Goal: Book appointment/travel/reservation

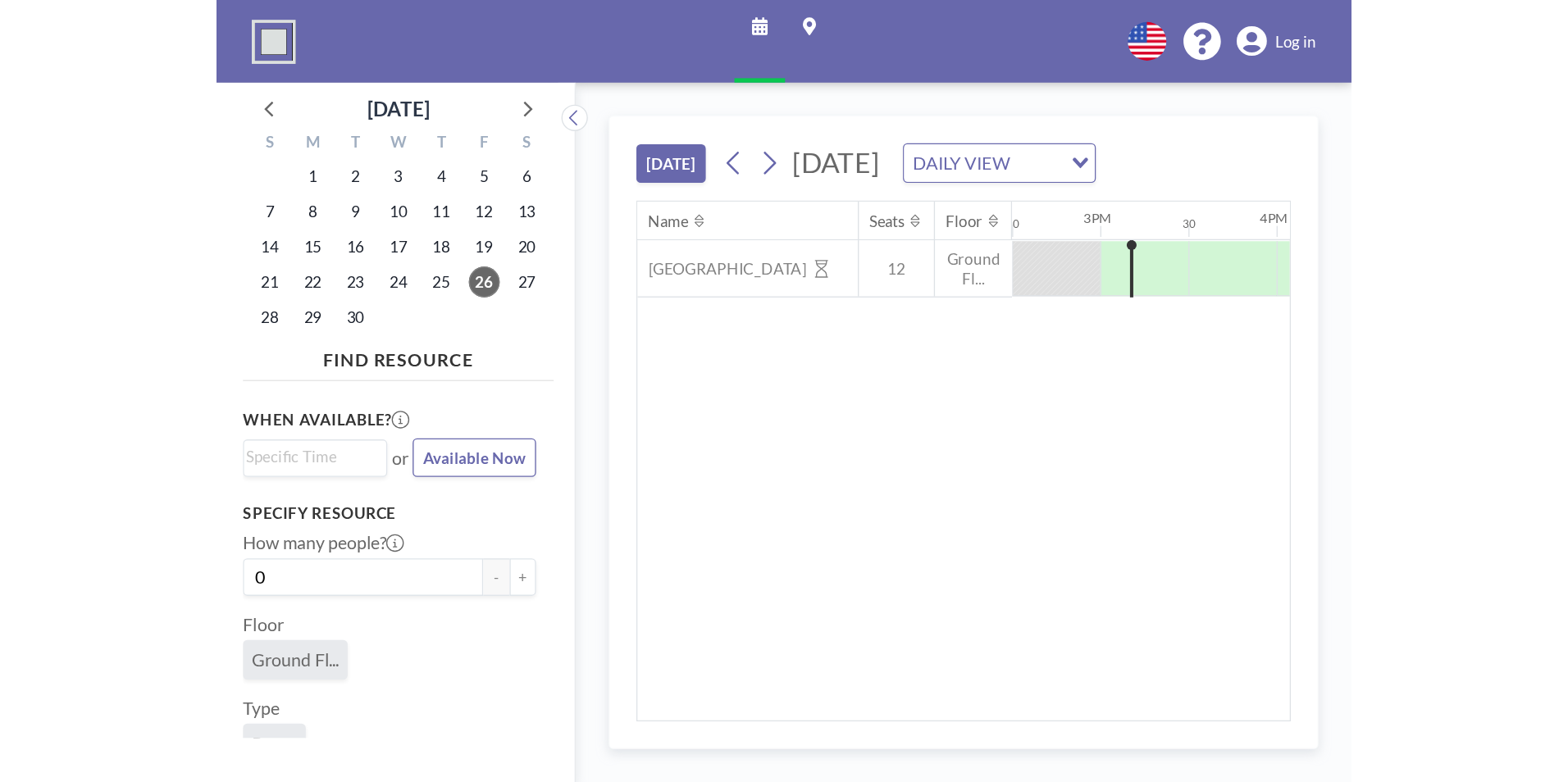
scroll to position [0, 1902]
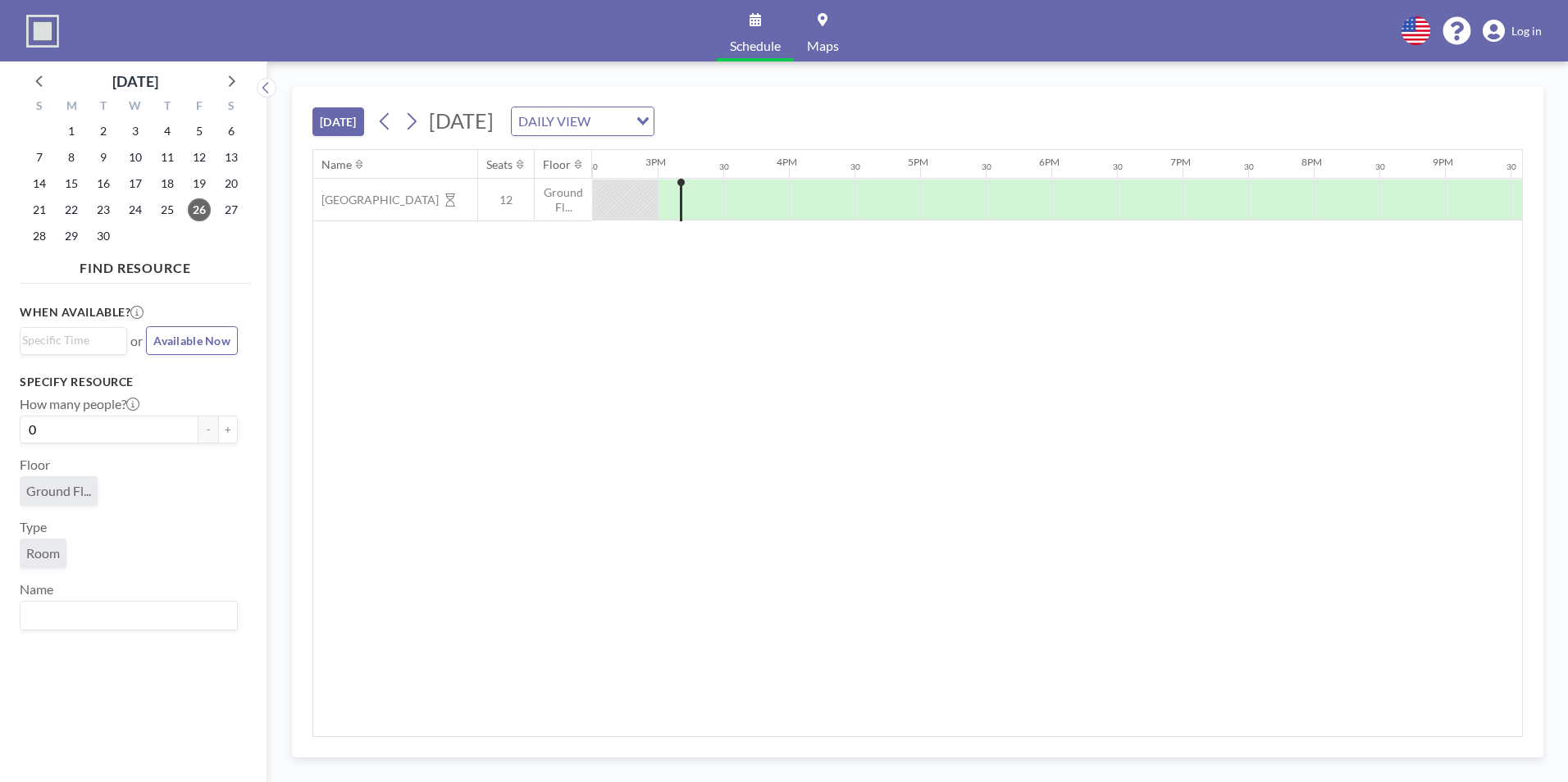
click at [51, 31] on img at bounding box center [42, 30] width 33 height 33
click at [654, 117] on div "Loading..." at bounding box center [641, 119] width 25 height 24
click at [811, 166] on li "WEEKLY VIEW" at bounding box center [766, 174] width 140 height 24
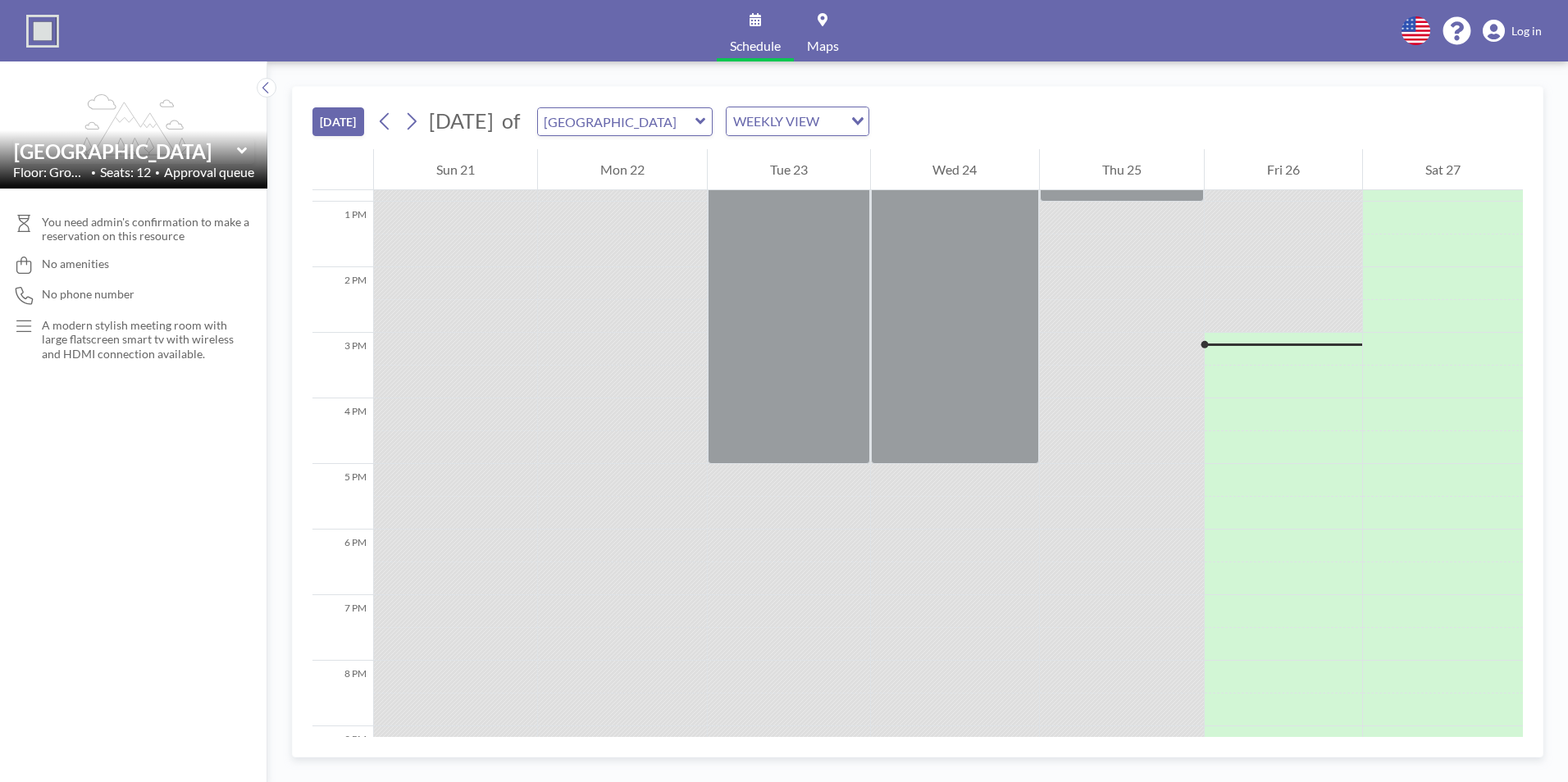
scroll to position [951, 0]
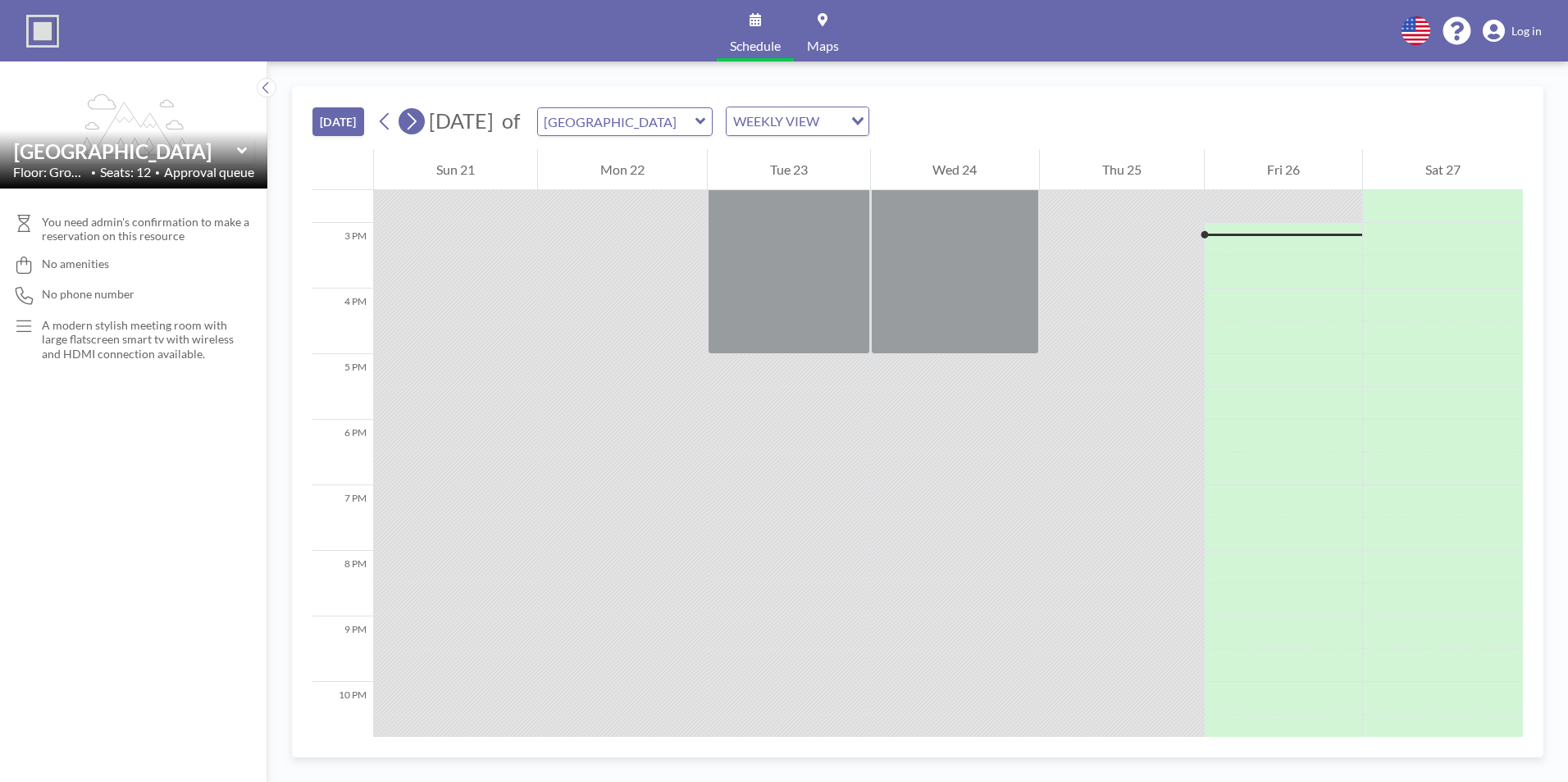
click at [415, 115] on icon at bounding box center [411, 121] width 15 height 24
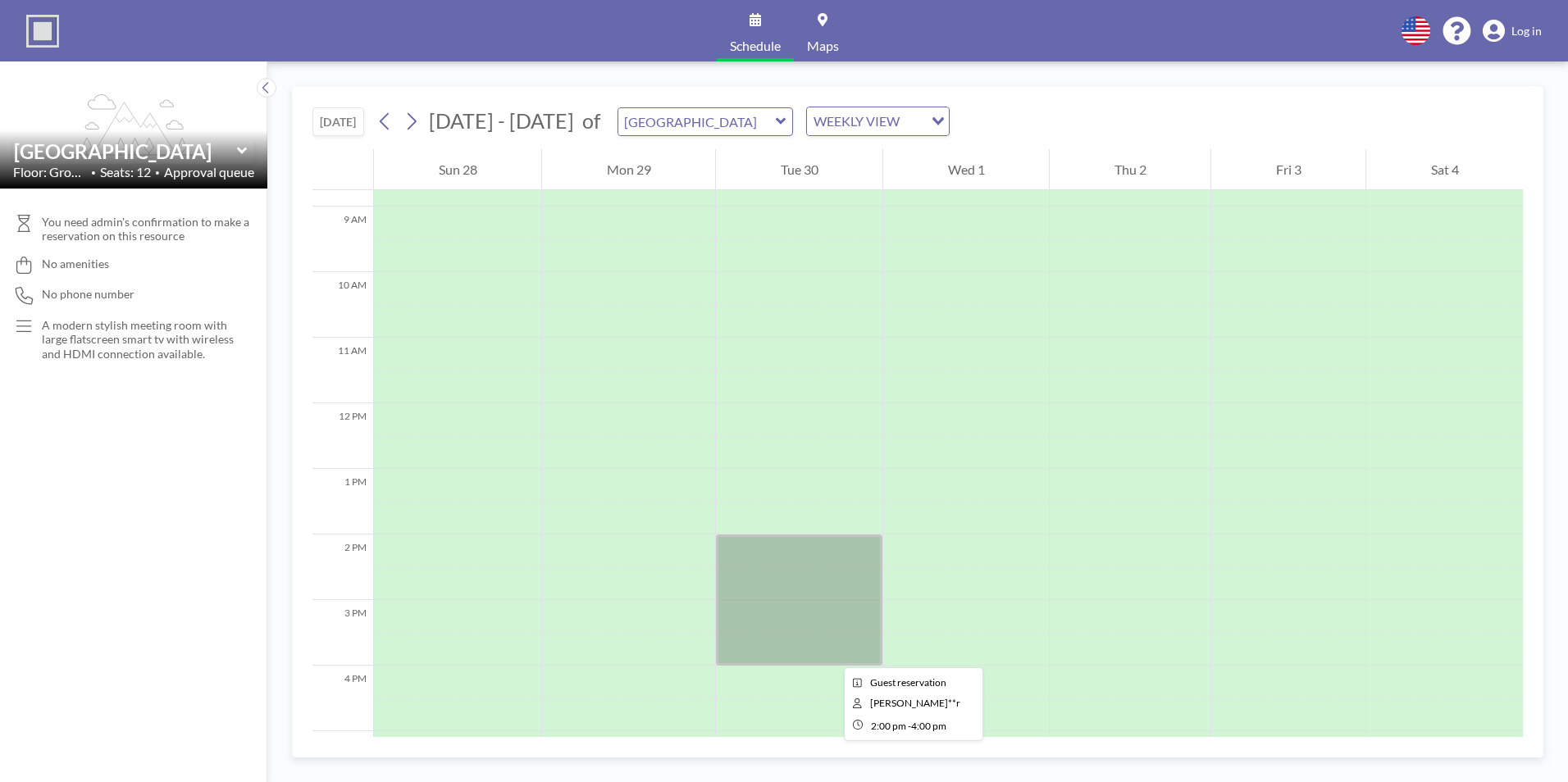
scroll to position [656, 0]
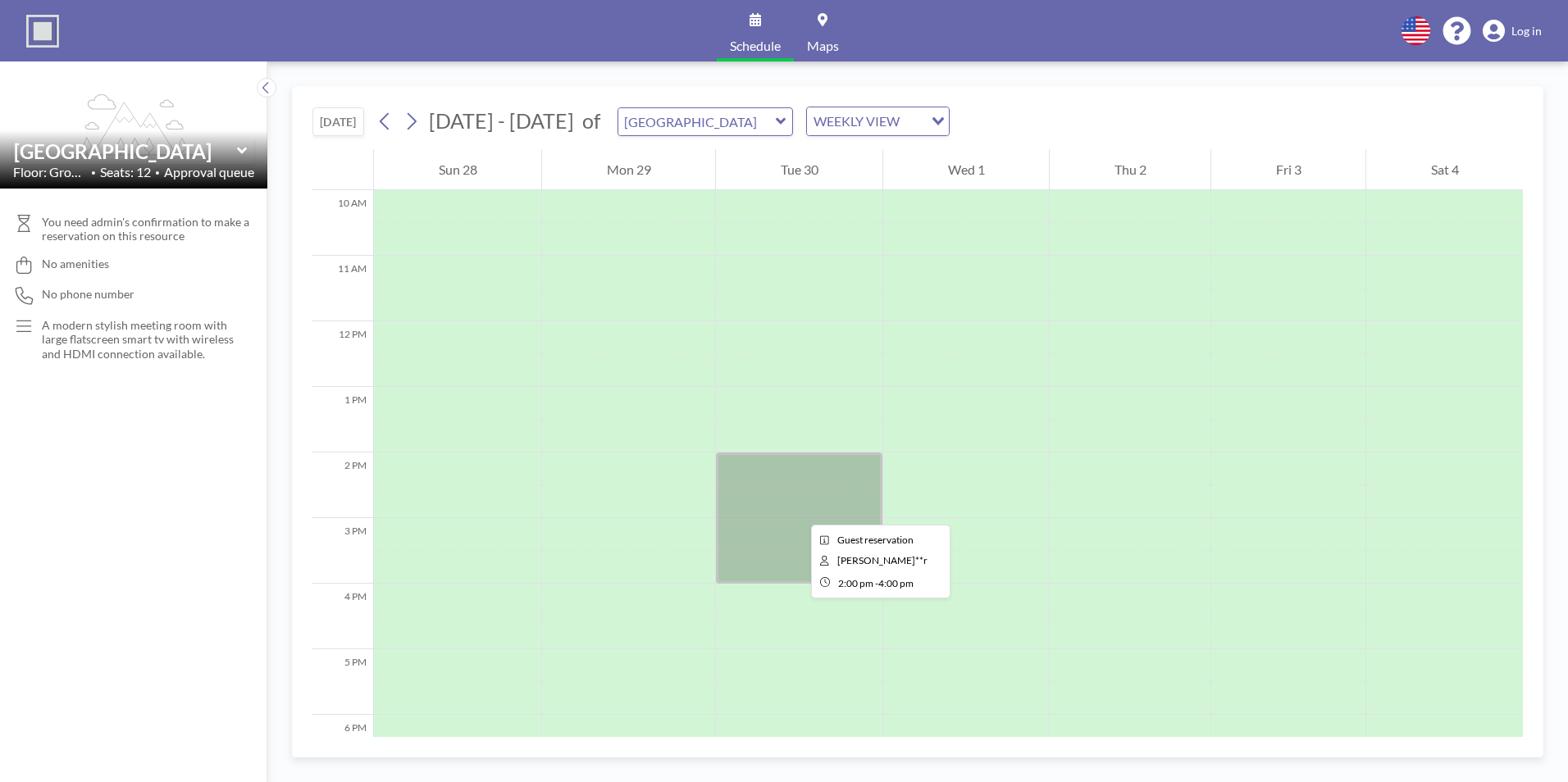
click at [798, 510] on div at bounding box center [799, 518] width 167 height 131
click at [776, 491] on div at bounding box center [799, 518] width 167 height 131
click at [760, 523] on div at bounding box center [799, 518] width 167 height 131
click at [782, 500] on div at bounding box center [799, 518] width 167 height 131
click at [264, 90] on icon at bounding box center [265, 87] width 5 height 12
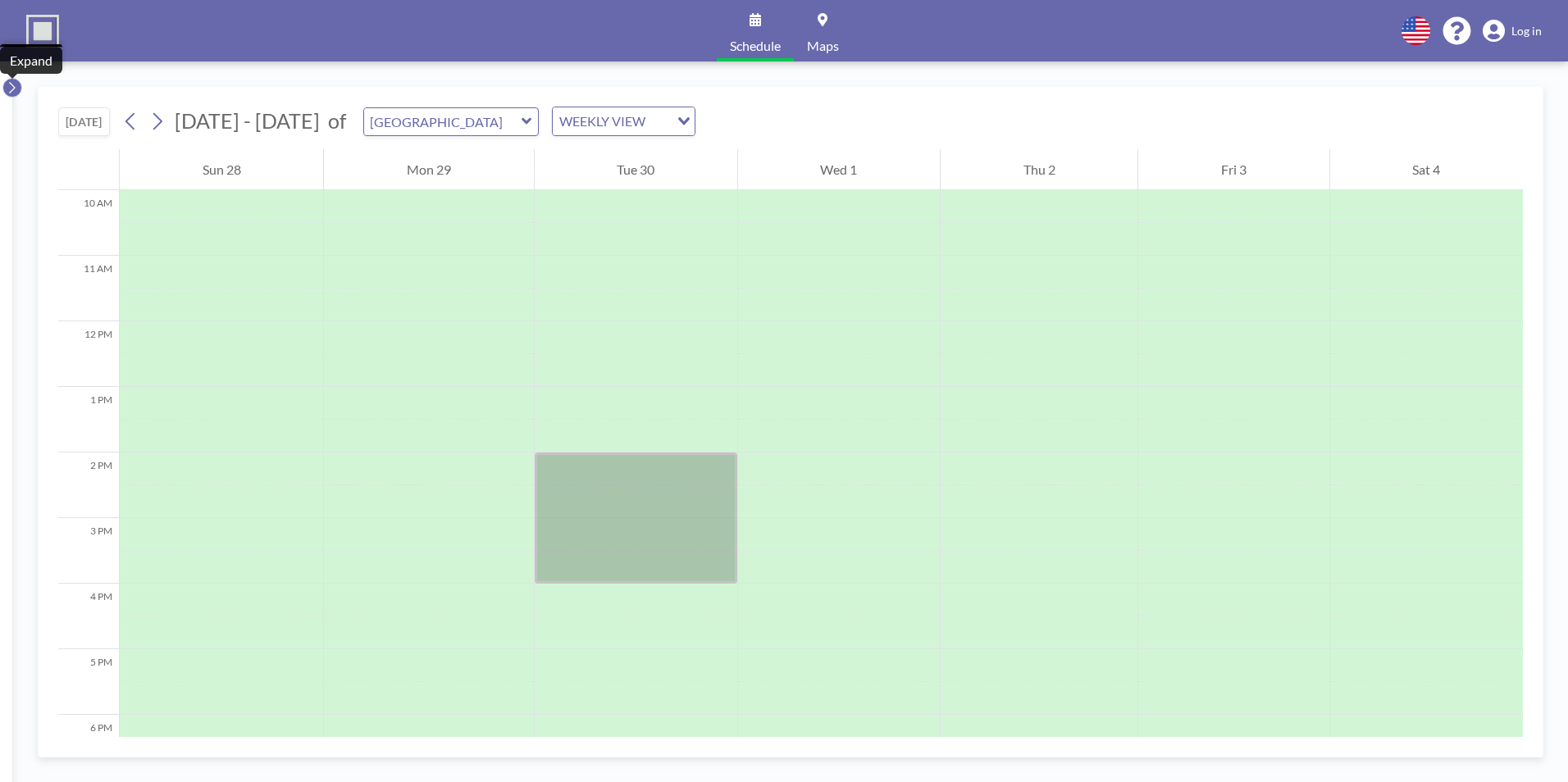
click at [8, 83] on icon at bounding box center [12, 88] width 11 height 16
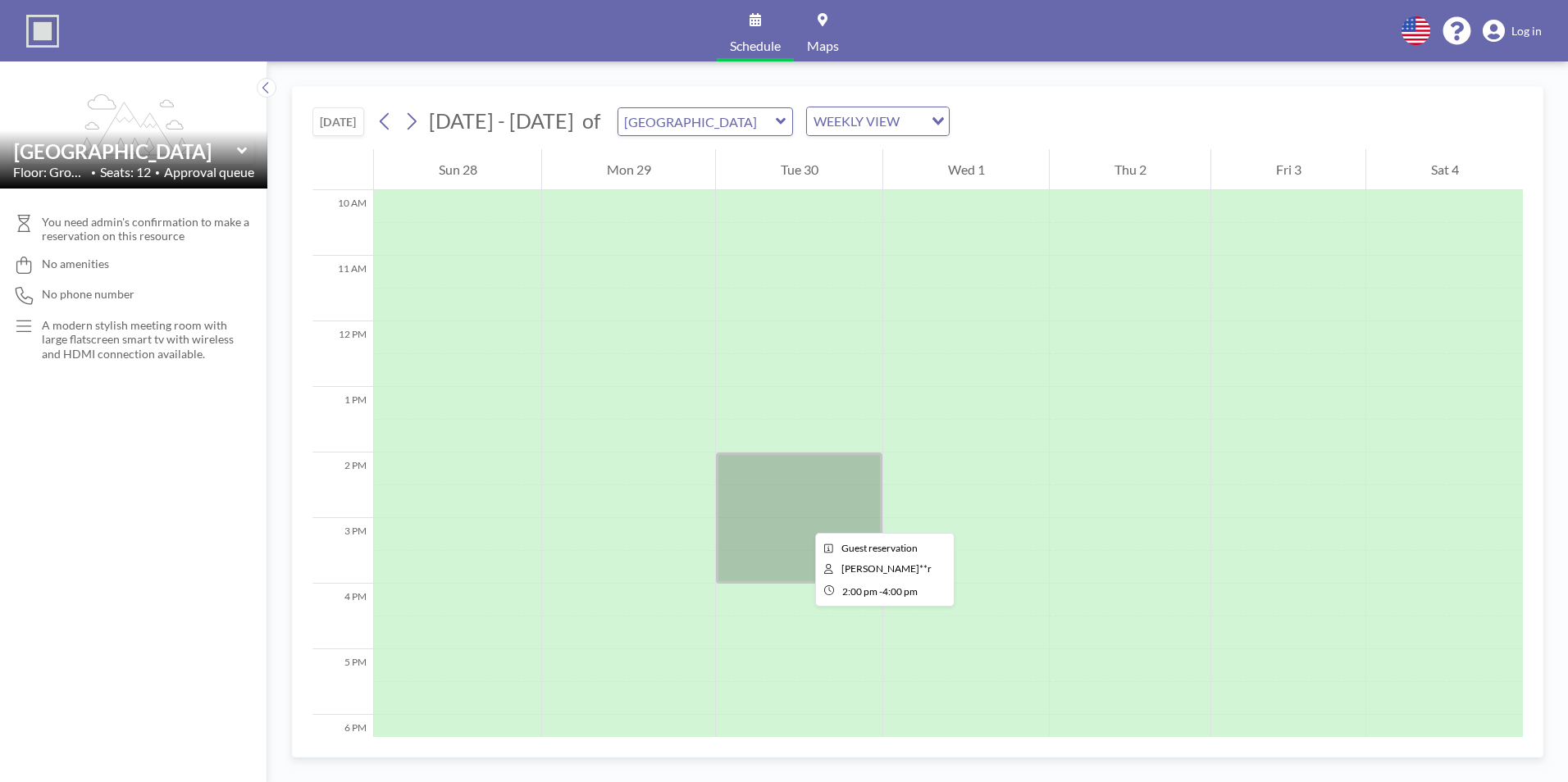
click at [801, 518] on div at bounding box center [799, 518] width 167 height 131
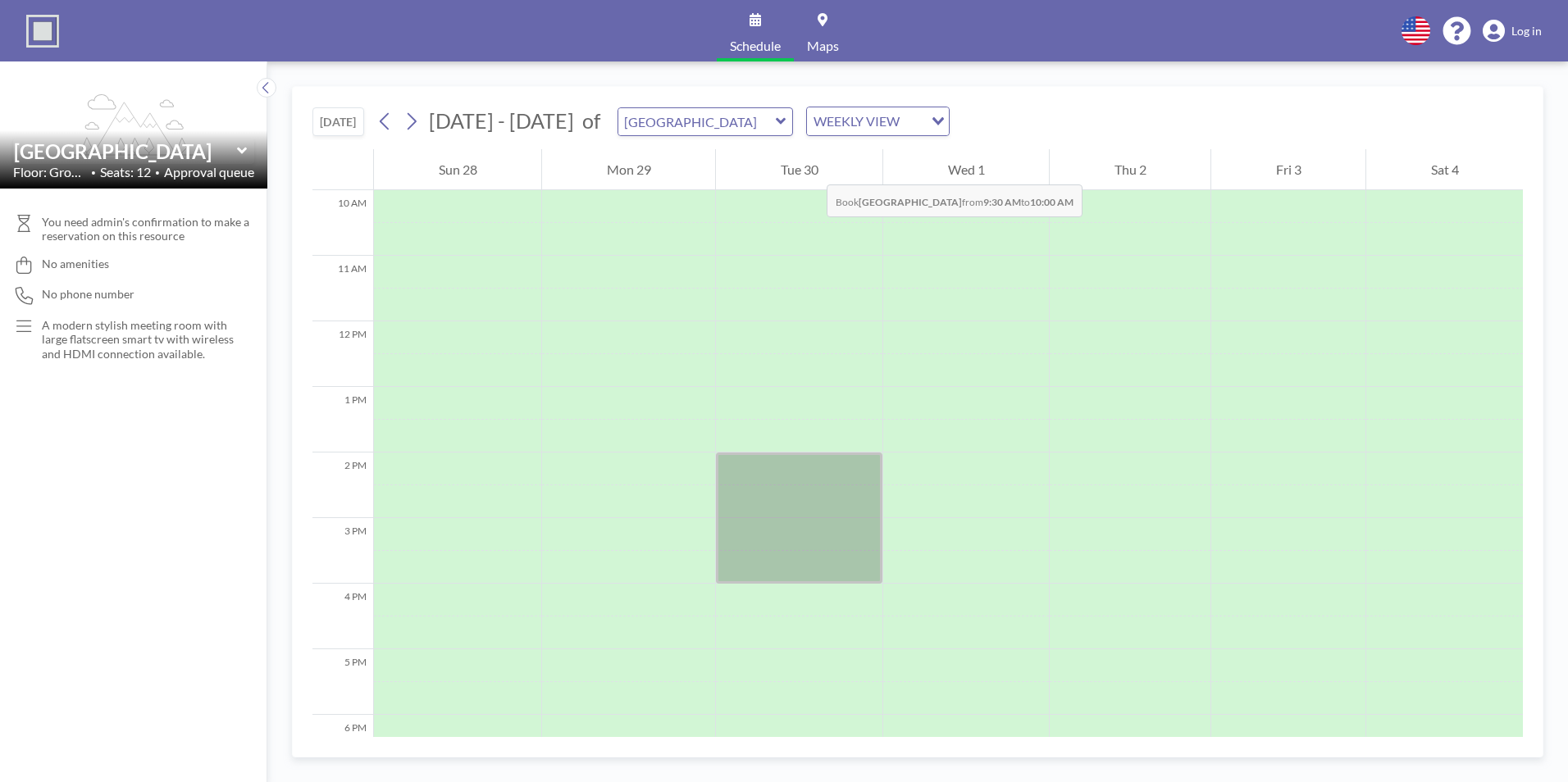
click at [810, 168] on div "Tue 30" at bounding box center [799, 169] width 167 height 41
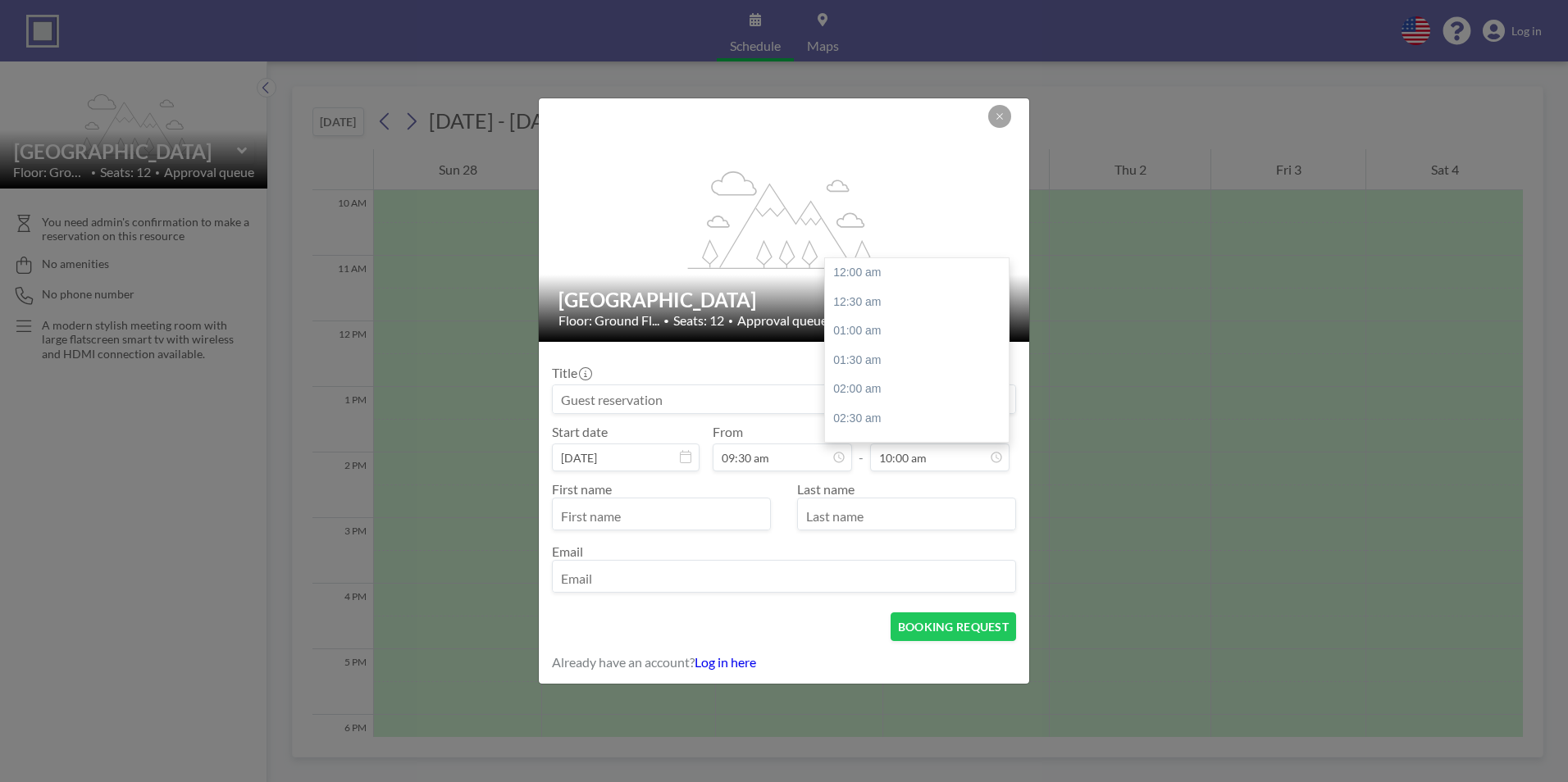
scroll to position [584, 0]
click at [996, 112] on icon at bounding box center [999, 116] width 10 height 10
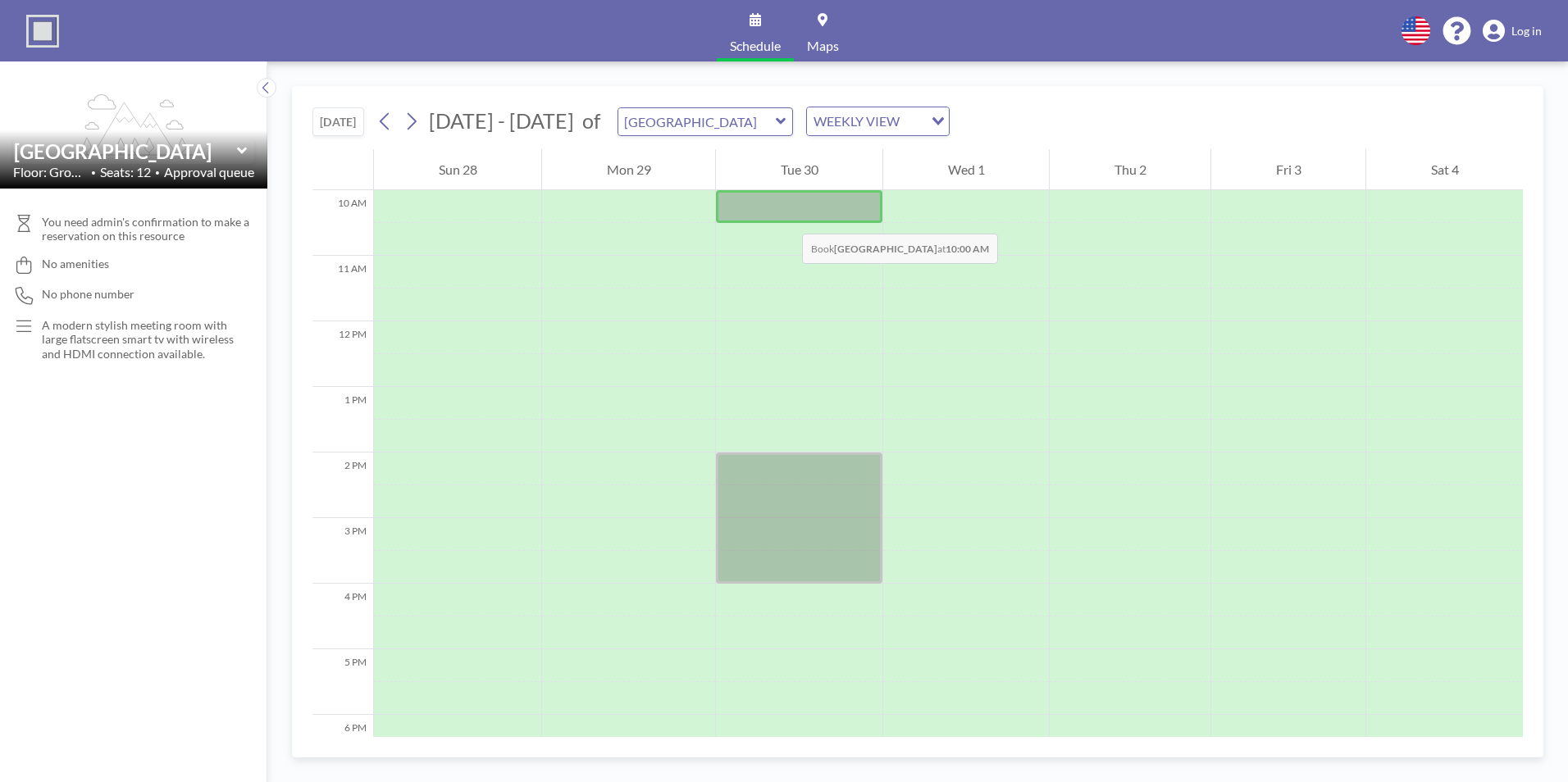
click at [785, 217] on div at bounding box center [799, 206] width 167 height 33
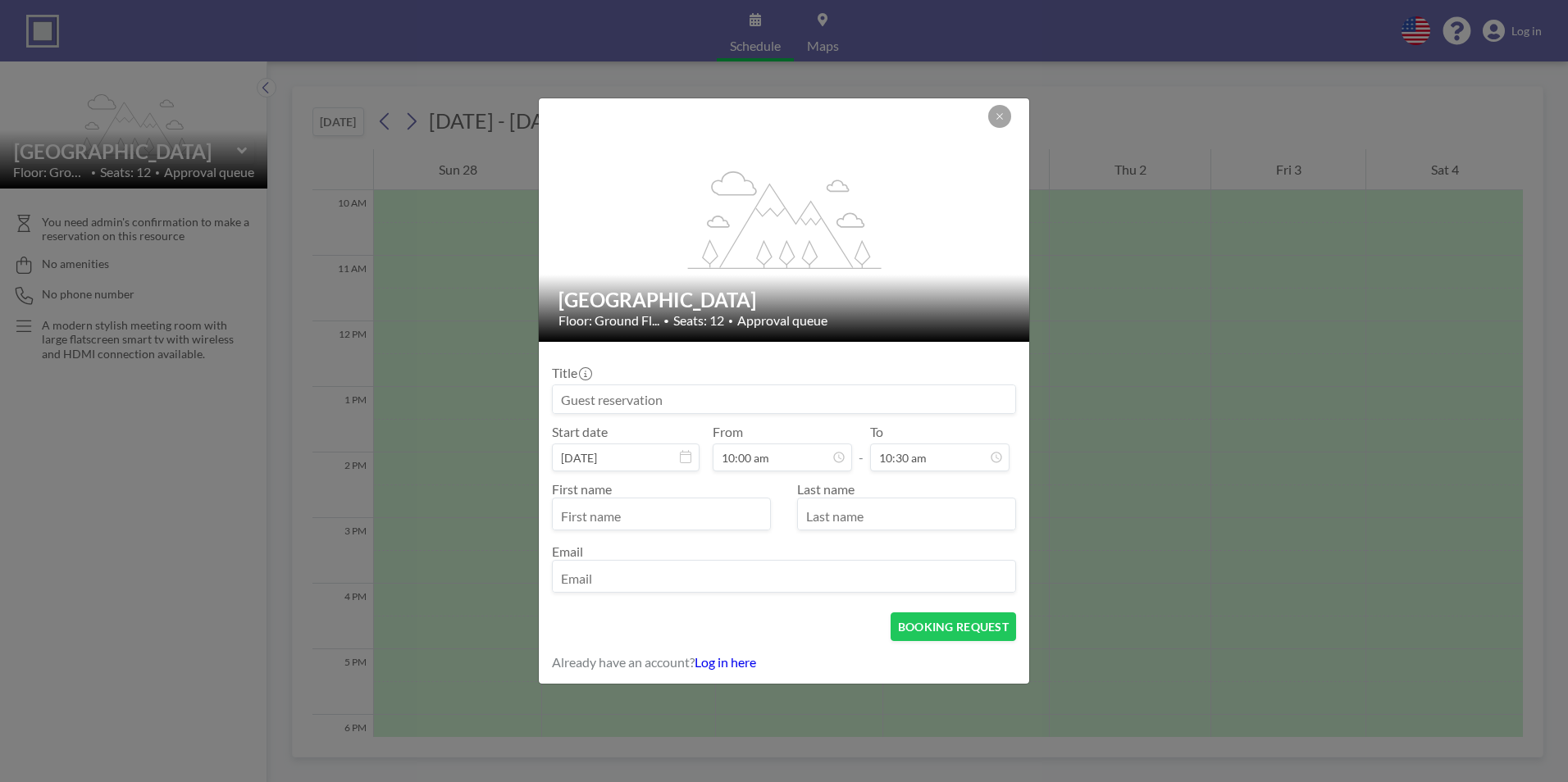
scroll to position [613, 0]
click at [1000, 116] on icon at bounding box center [999, 116] width 10 height 10
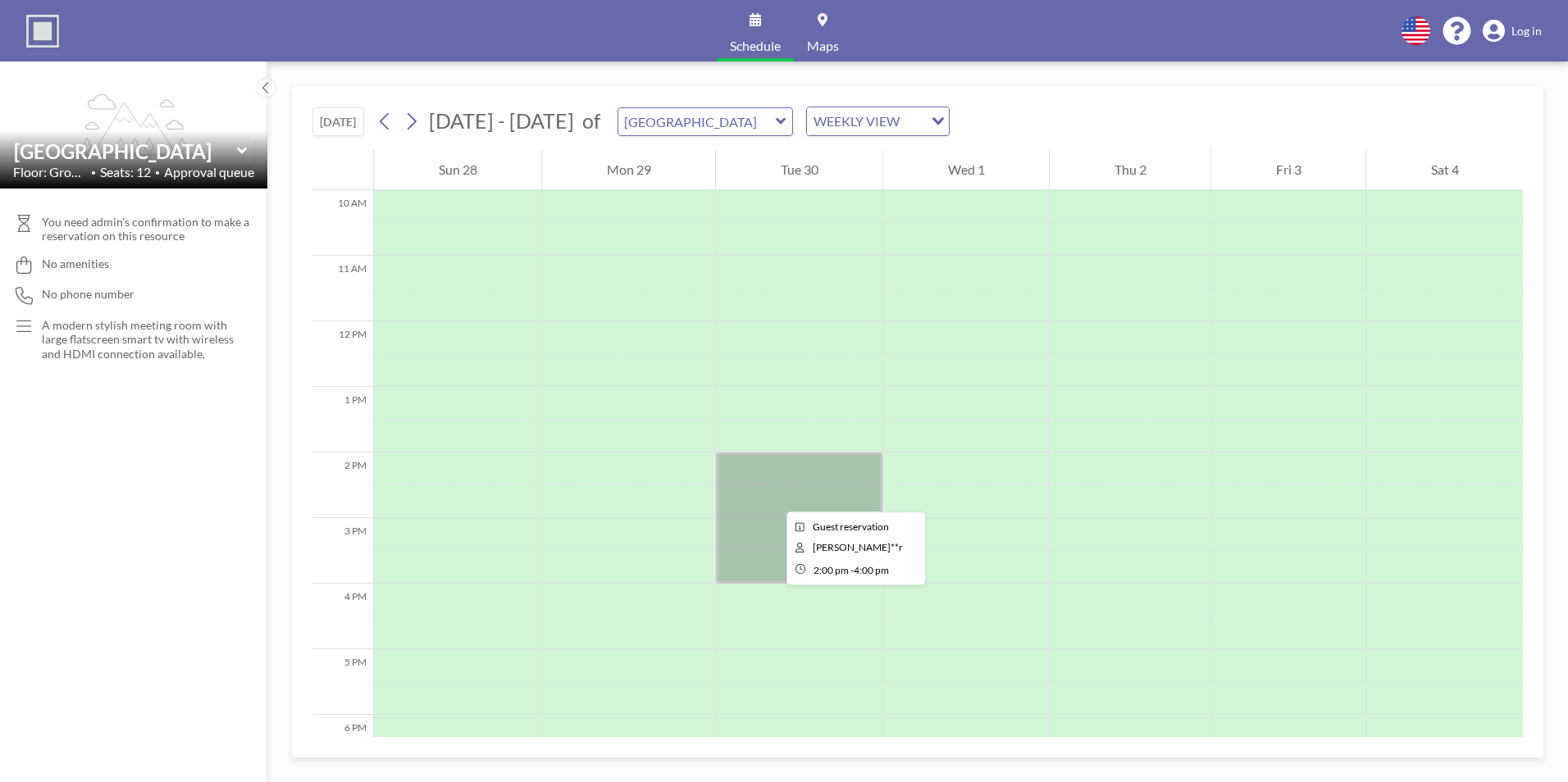
click at [773, 497] on div at bounding box center [799, 518] width 167 height 131
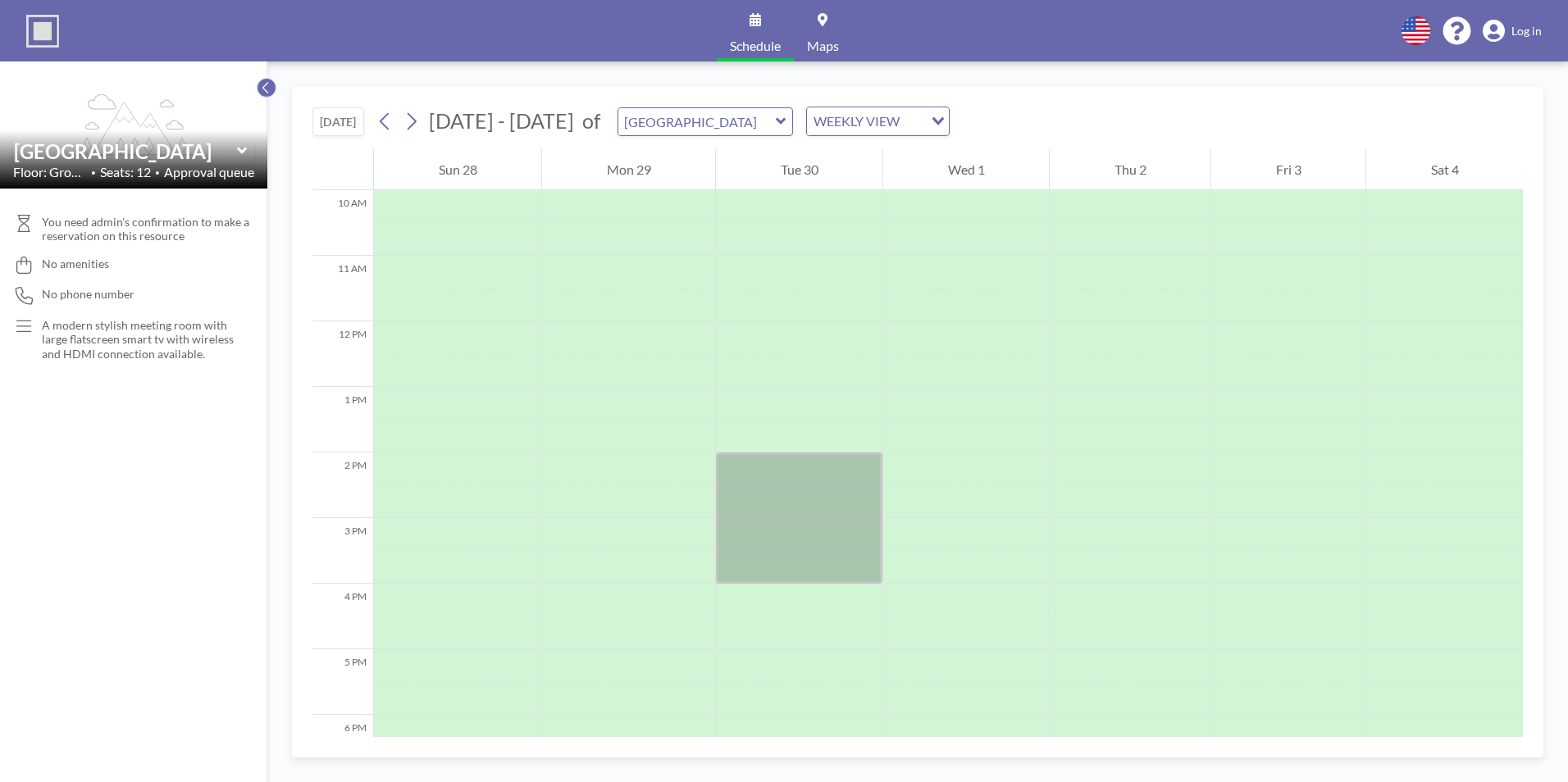
click at [264, 93] on icon at bounding box center [266, 88] width 11 height 16
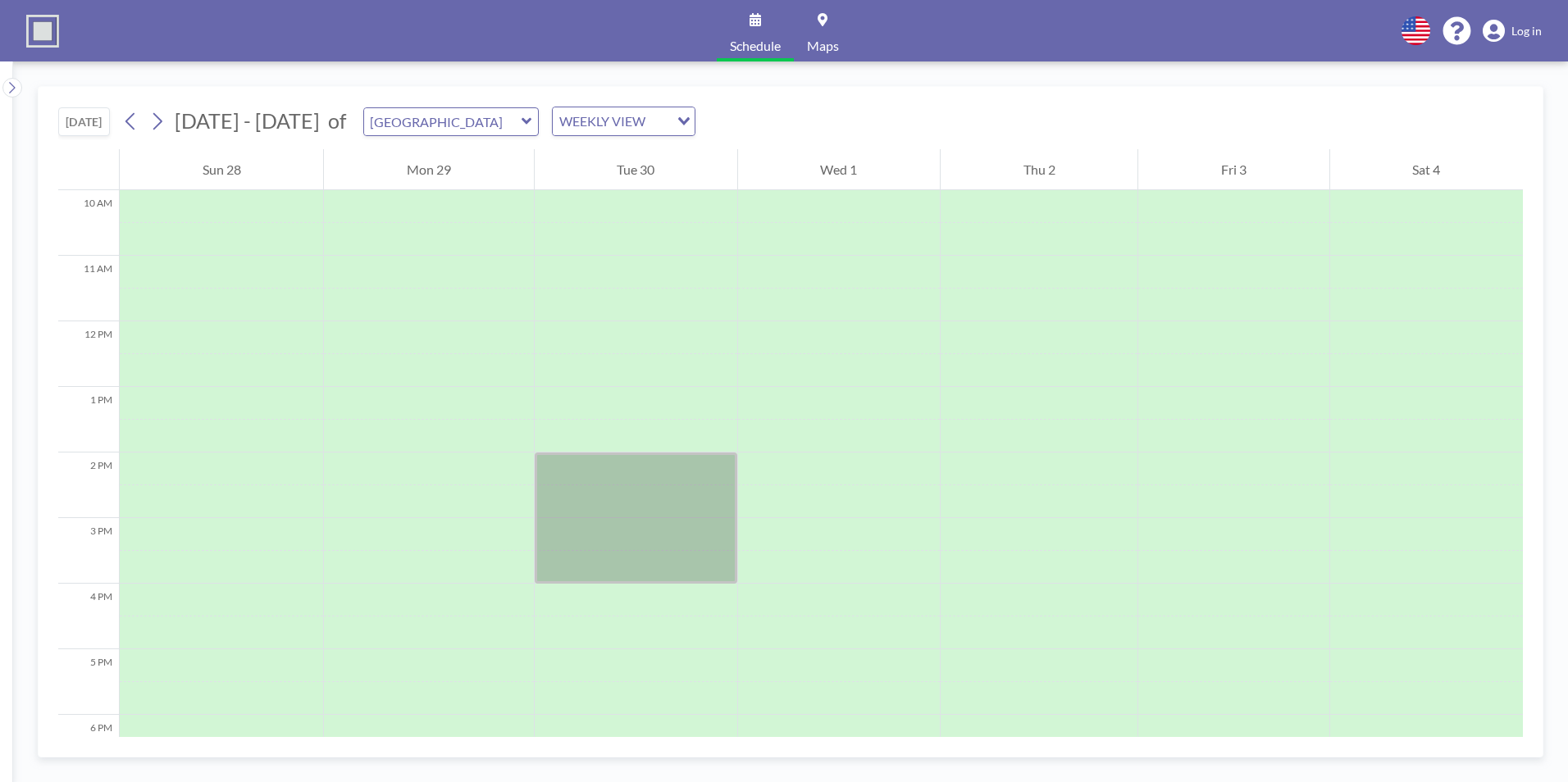
click at [40, 30] on img at bounding box center [42, 30] width 33 height 33
click at [14, 83] on icon at bounding box center [12, 88] width 11 height 16
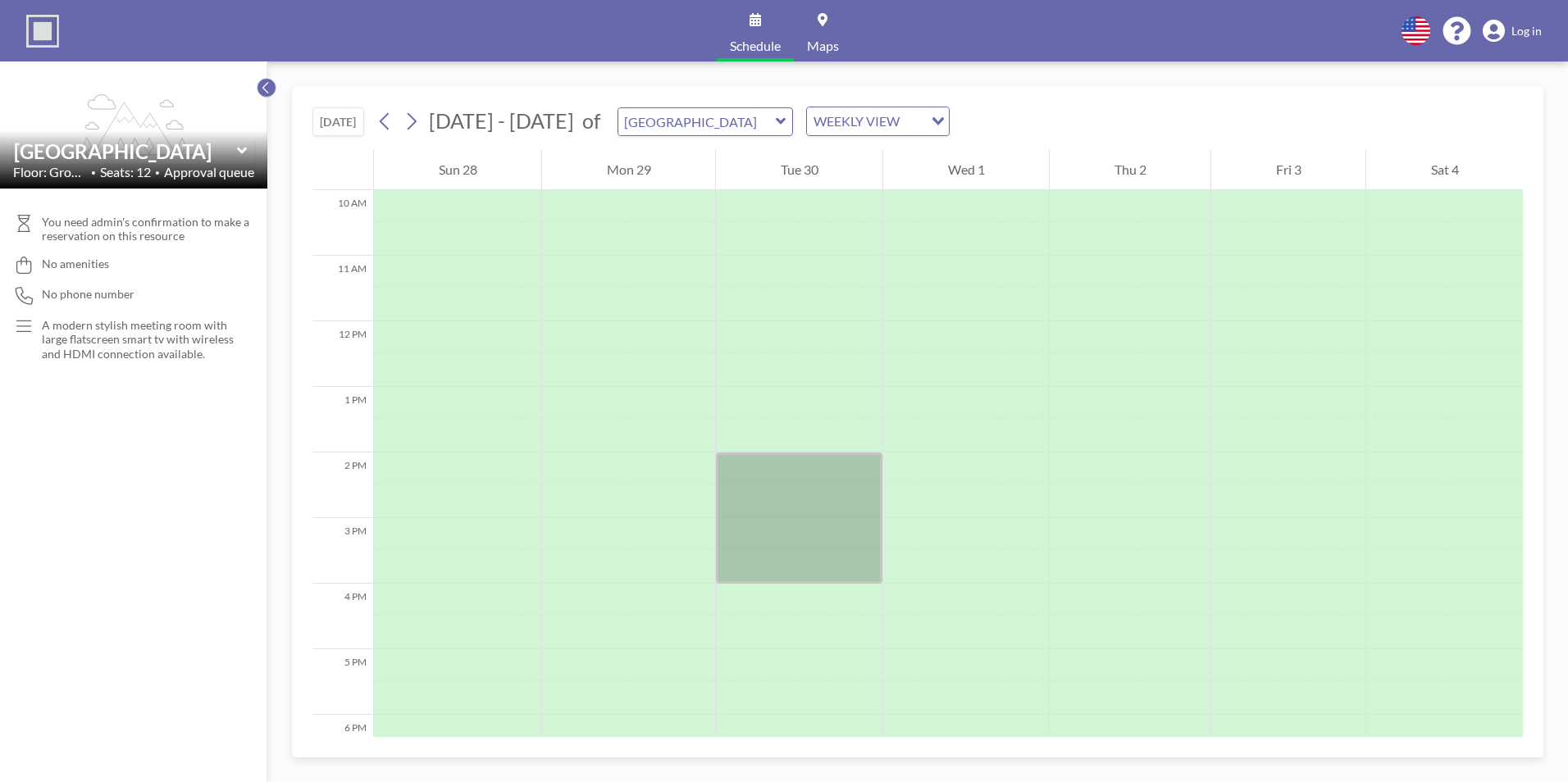
click at [261, 89] on icon at bounding box center [266, 88] width 11 height 16
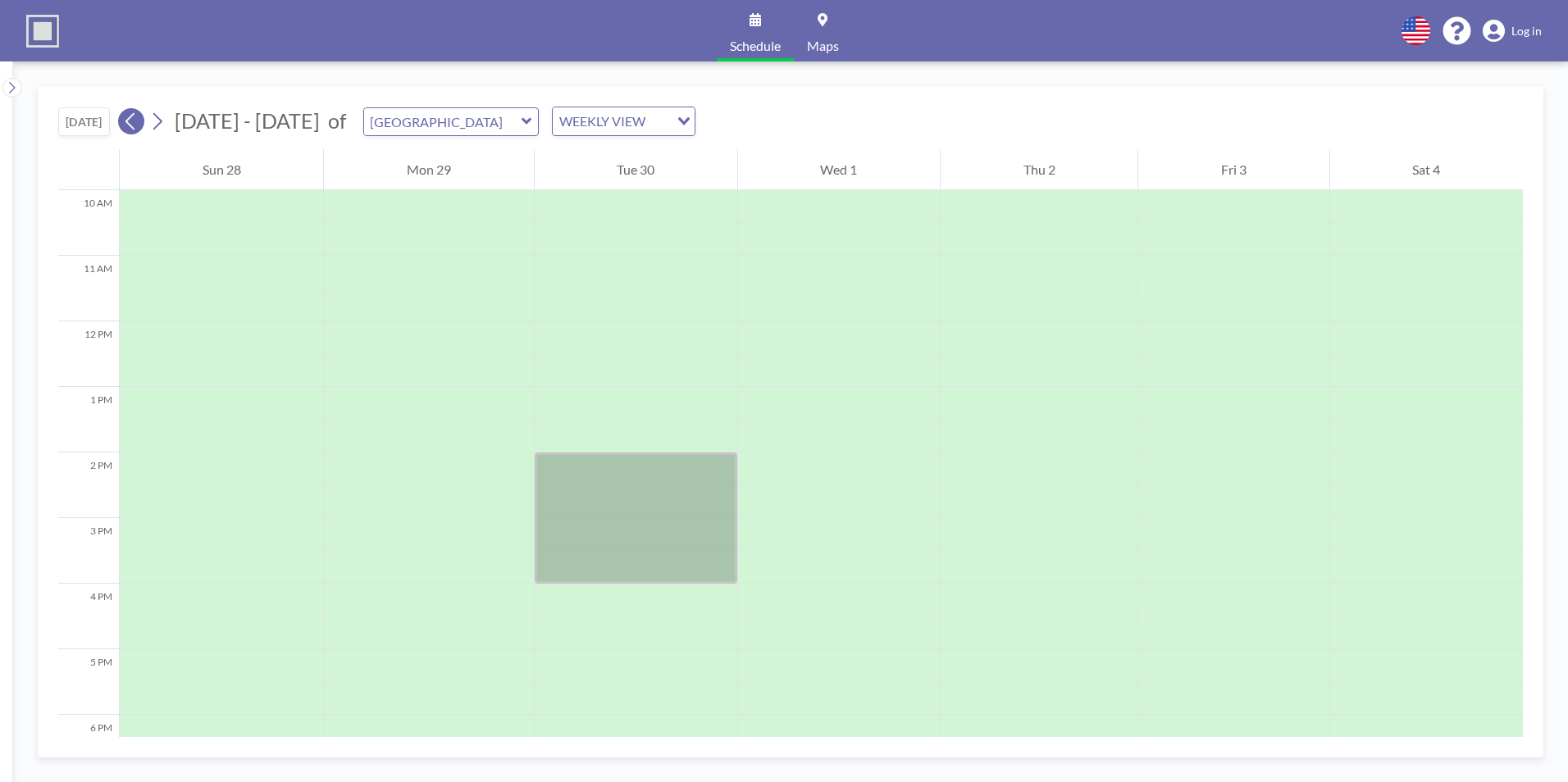
click at [137, 126] on icon at bounding box center [130, 121] width 15 height 24
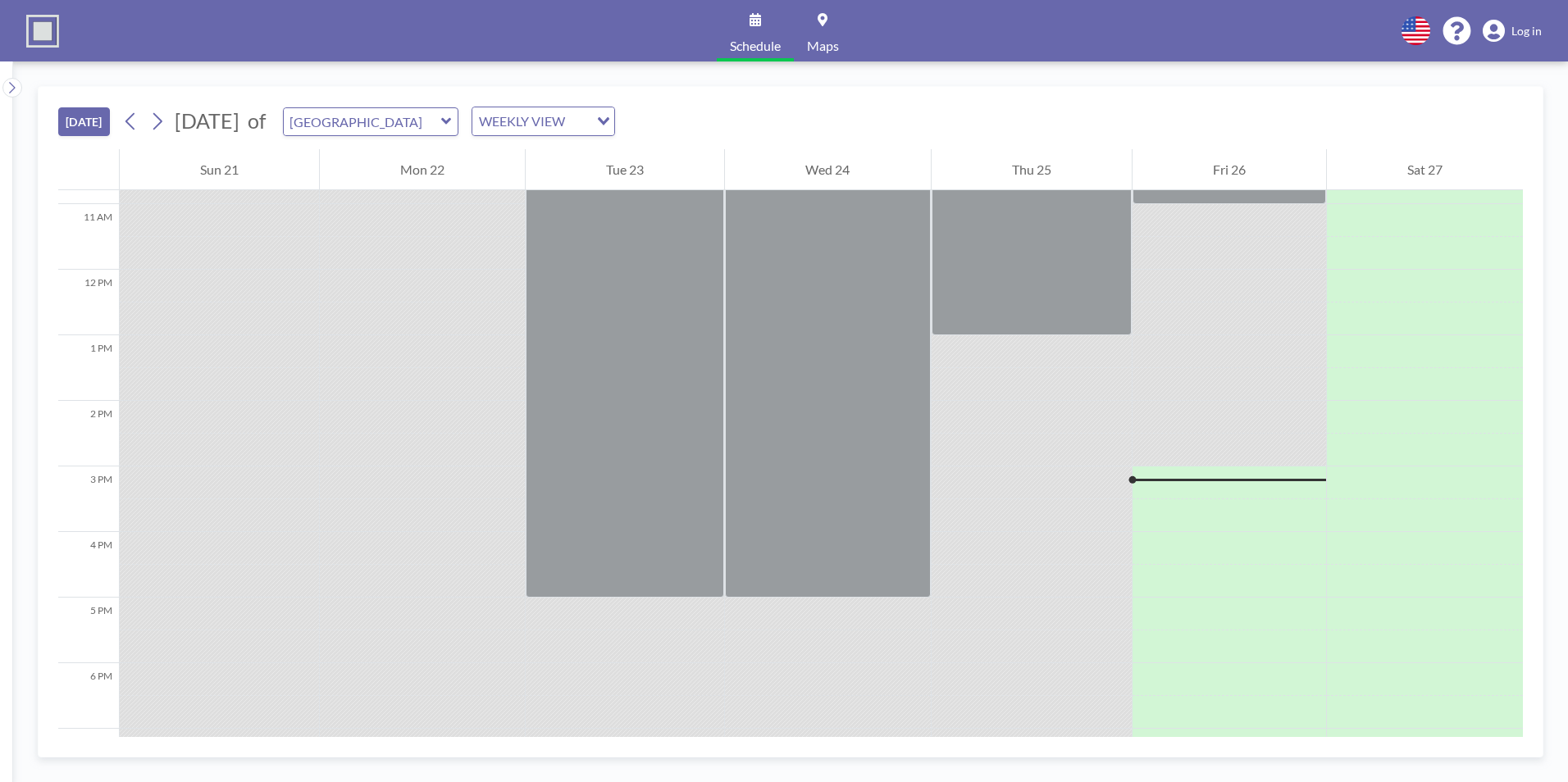
scroll to position [705, 0]
click at [847, 333] on div at bounding box center [827, 337] width 205 height 525
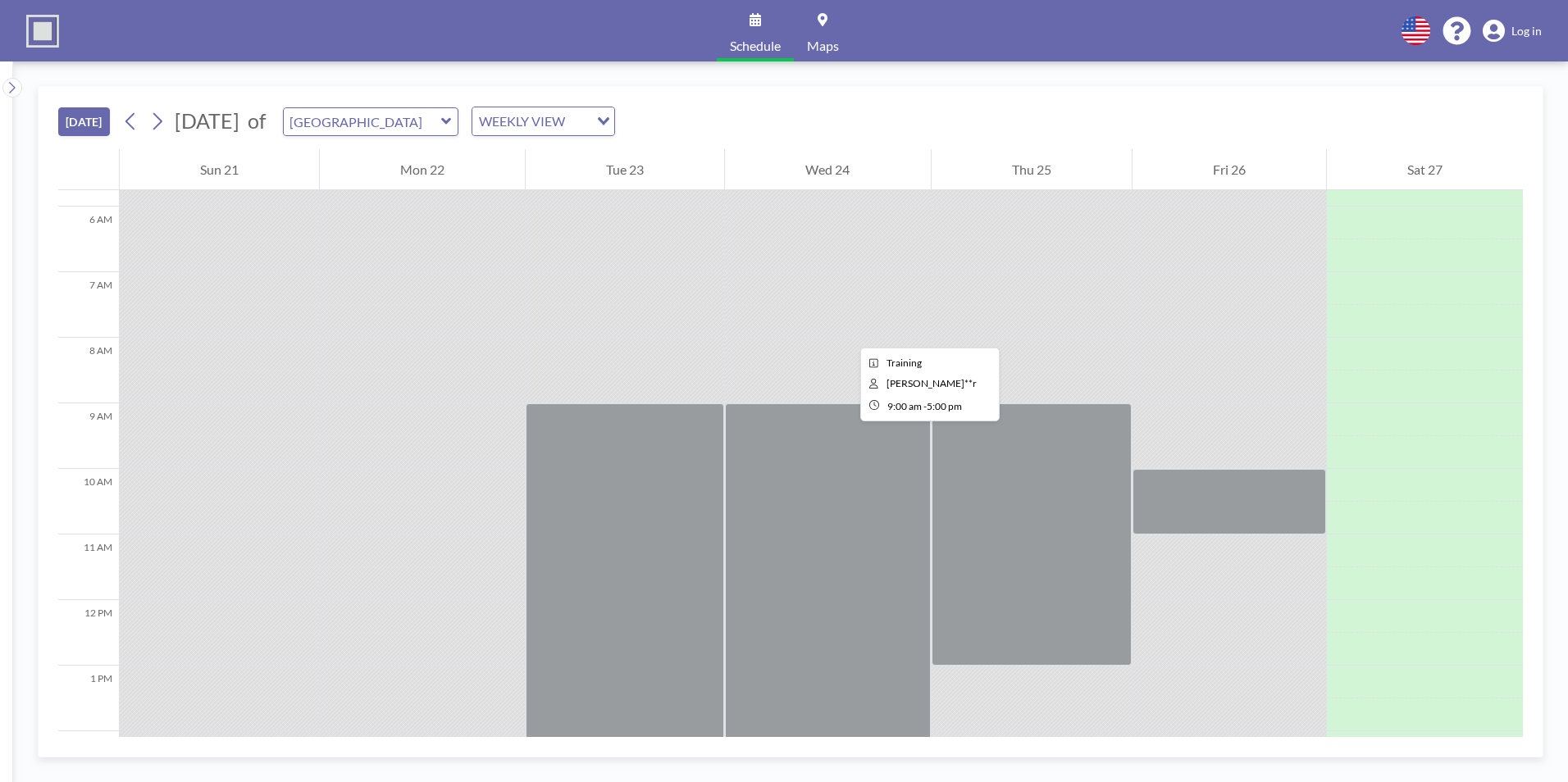
scroll to position [542, 0]
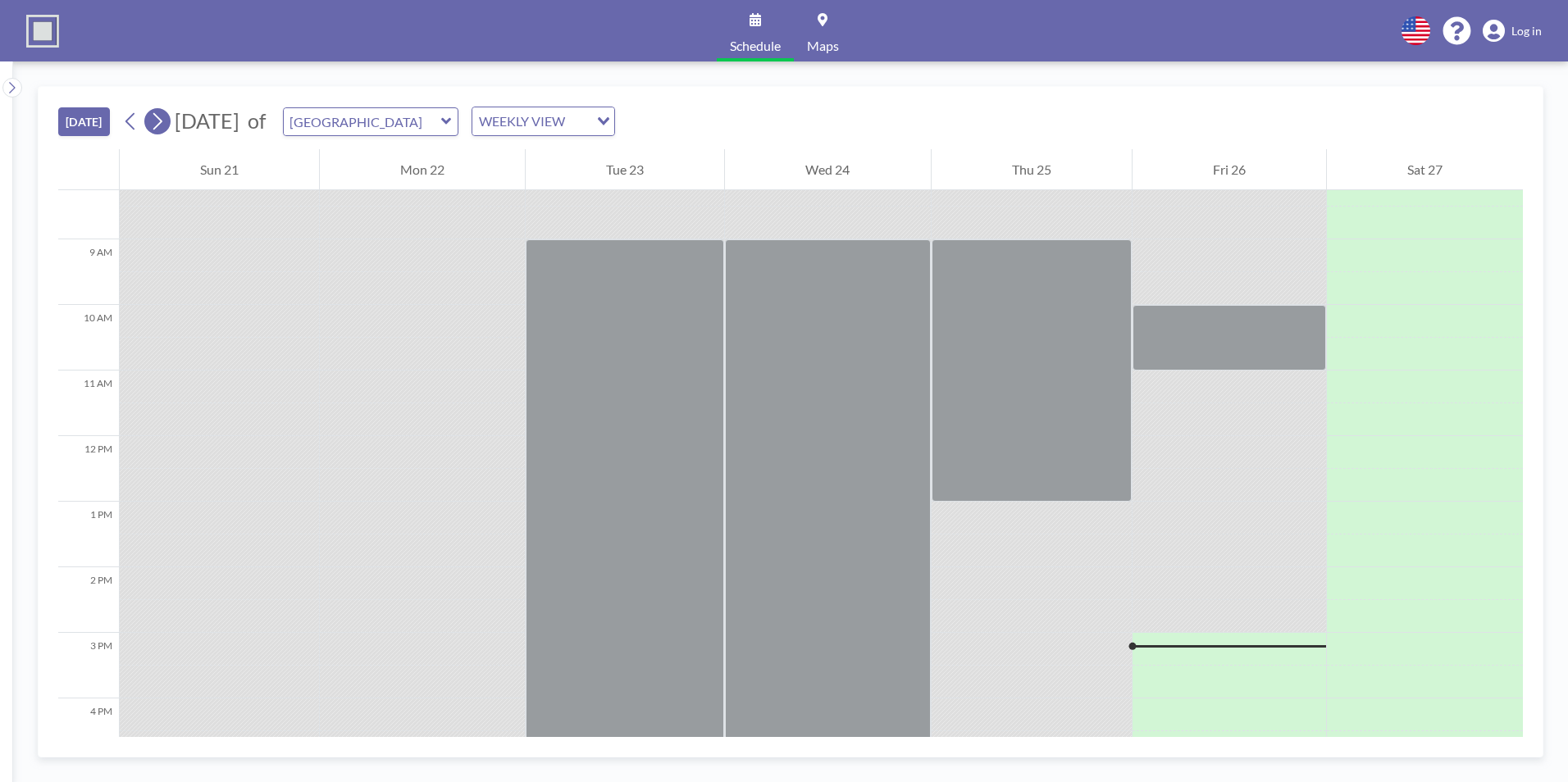
click at [165, 122] on icon at bounding box center [156, 121] width 15 height 24
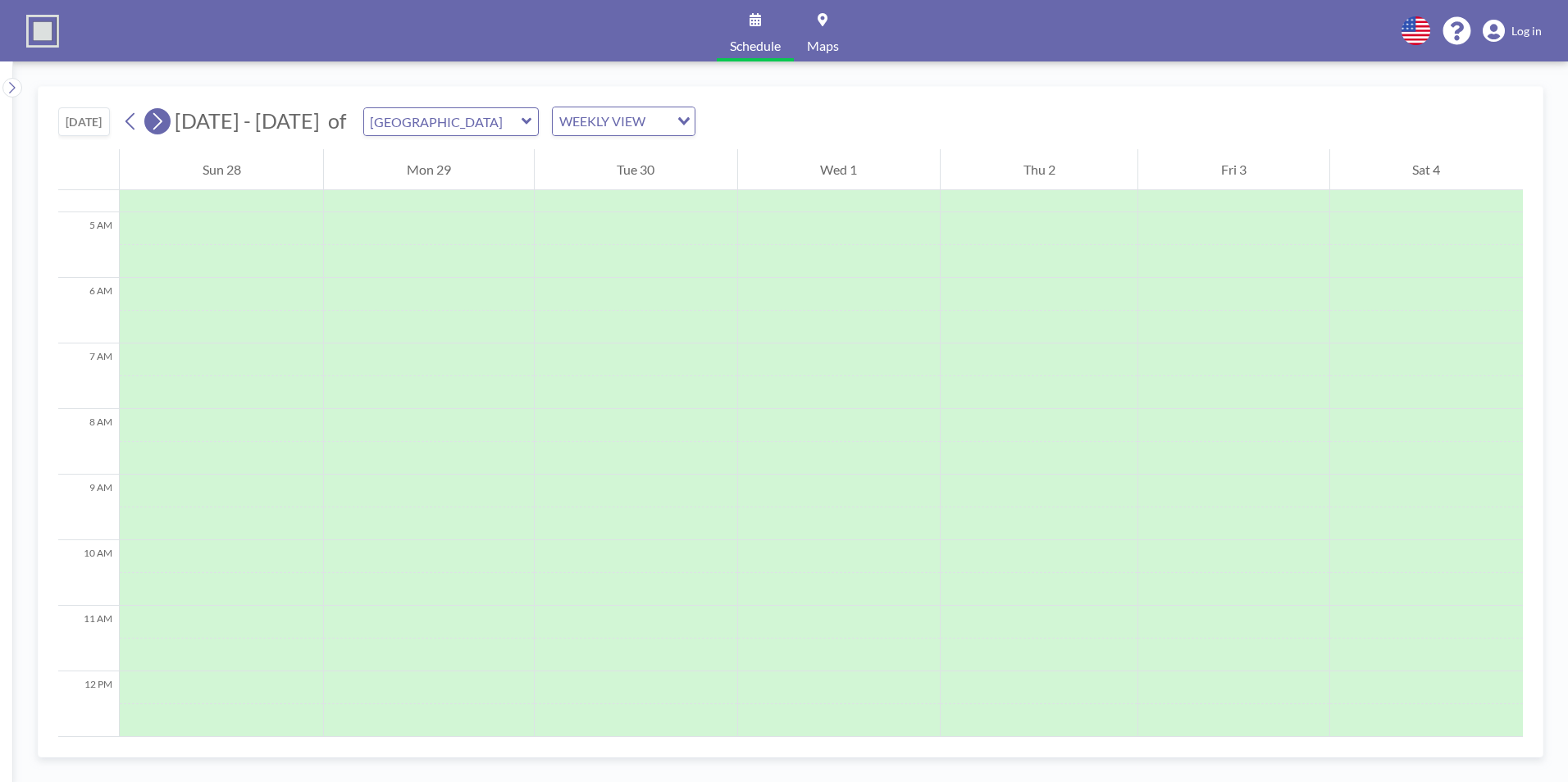
scroll to position [492, 0]
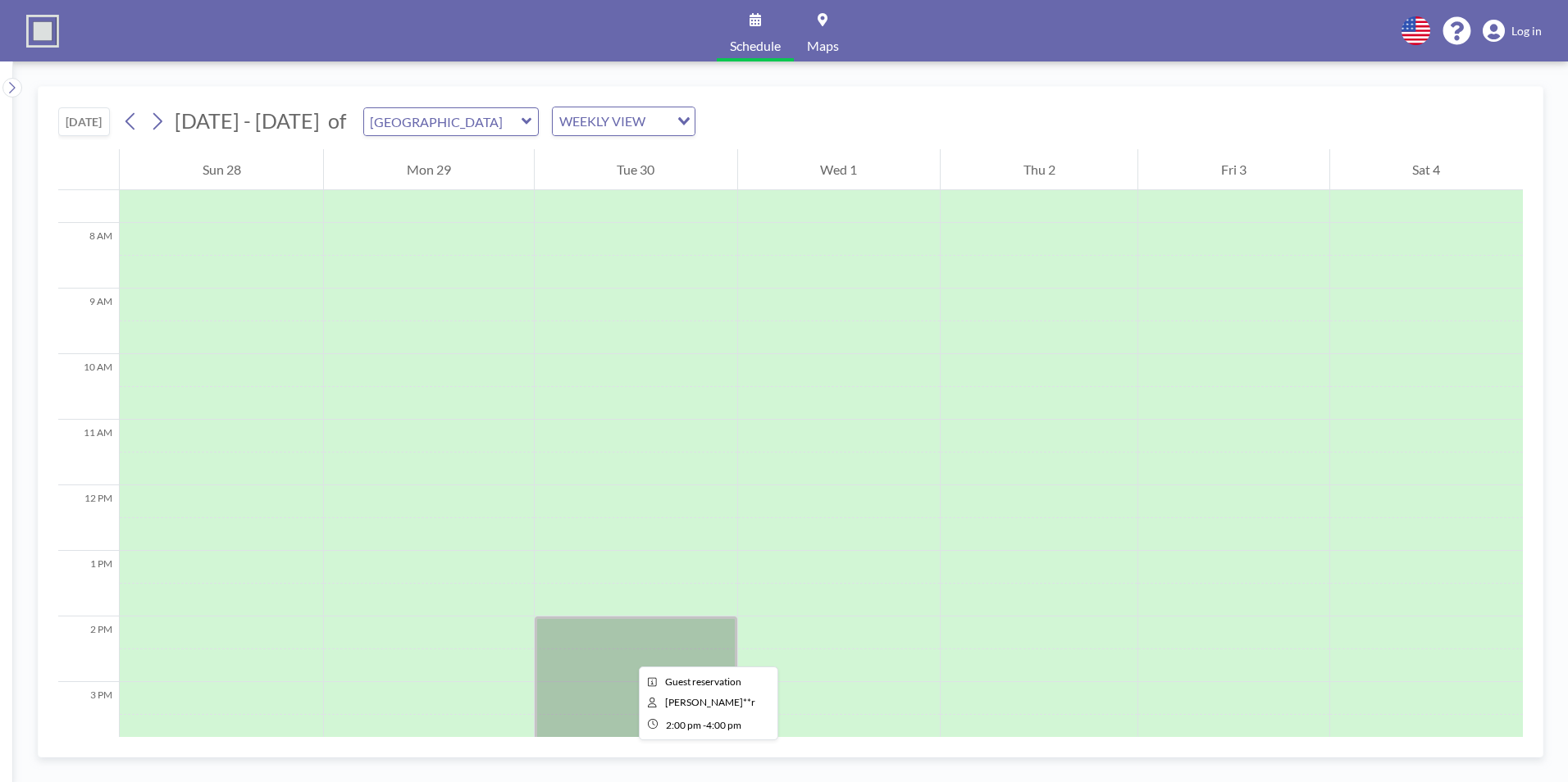
click at [626, 604] on div at bounding box center [636, 682] width 203 height 131
click at [165, 119] on icon at bounding box center [156, 121] width 15 height 24
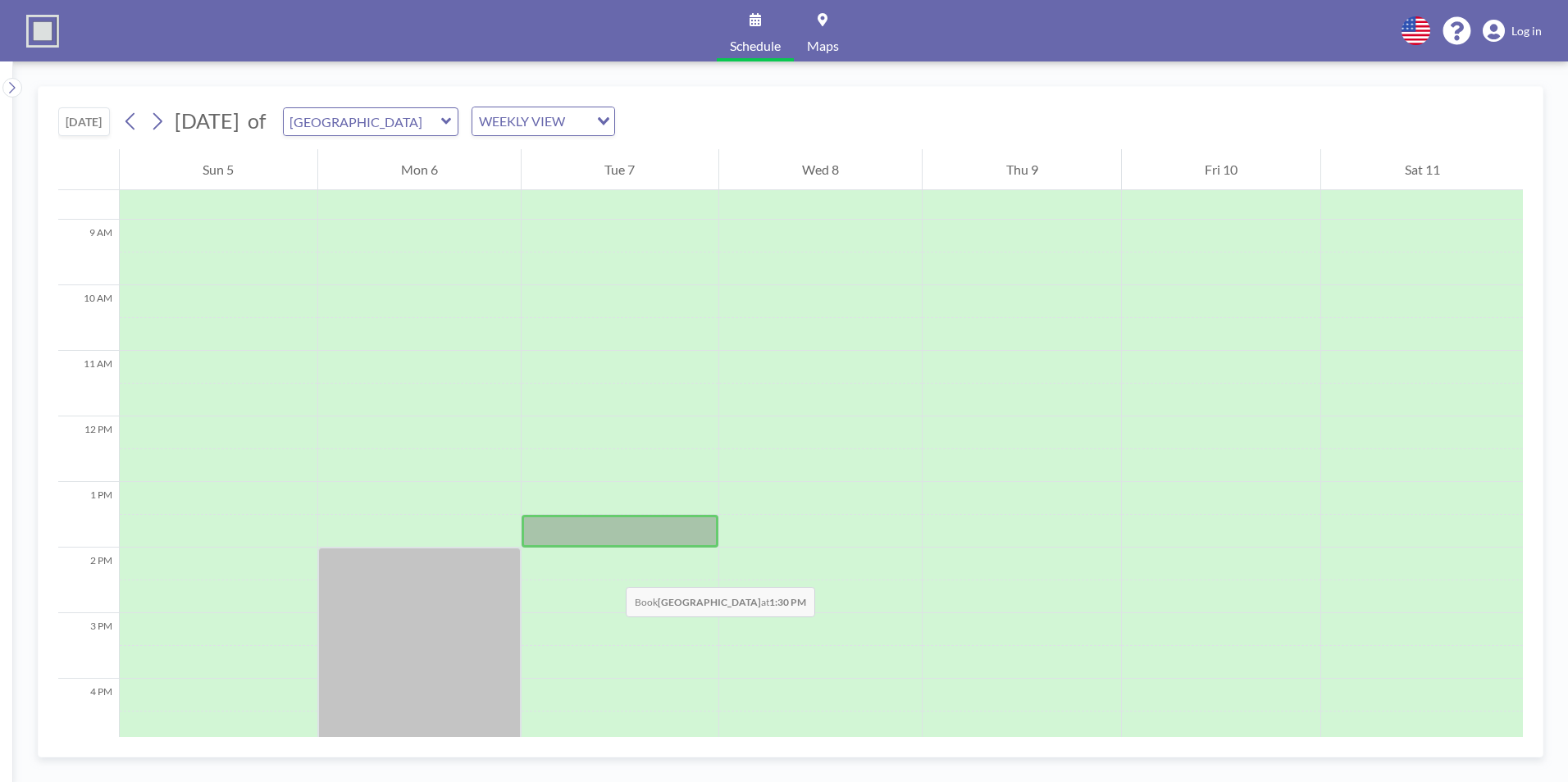
scroll to position [656, 0]
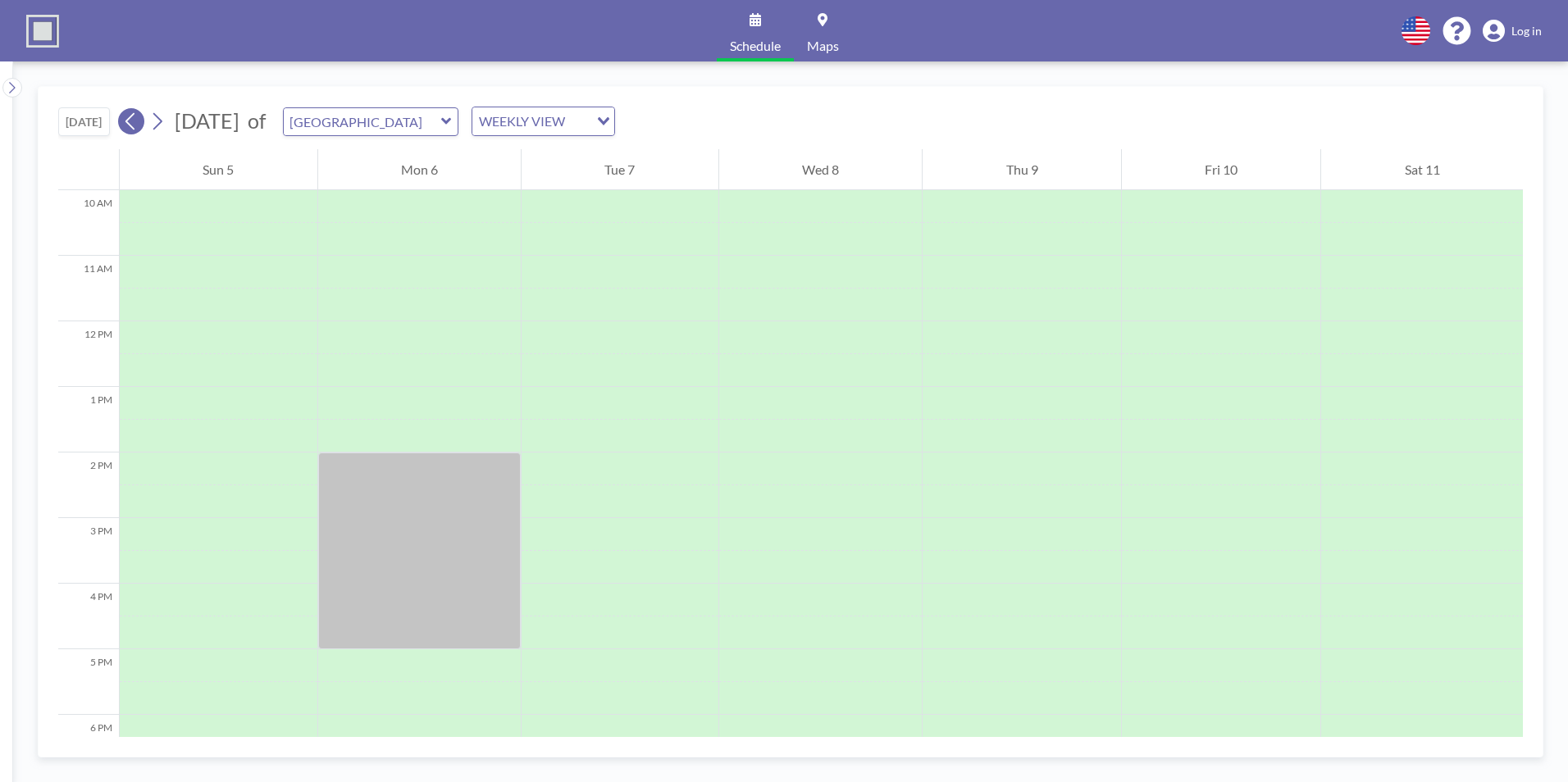
click at [132, 117] on icon at bounding box center [130, 121] width 15 height 24
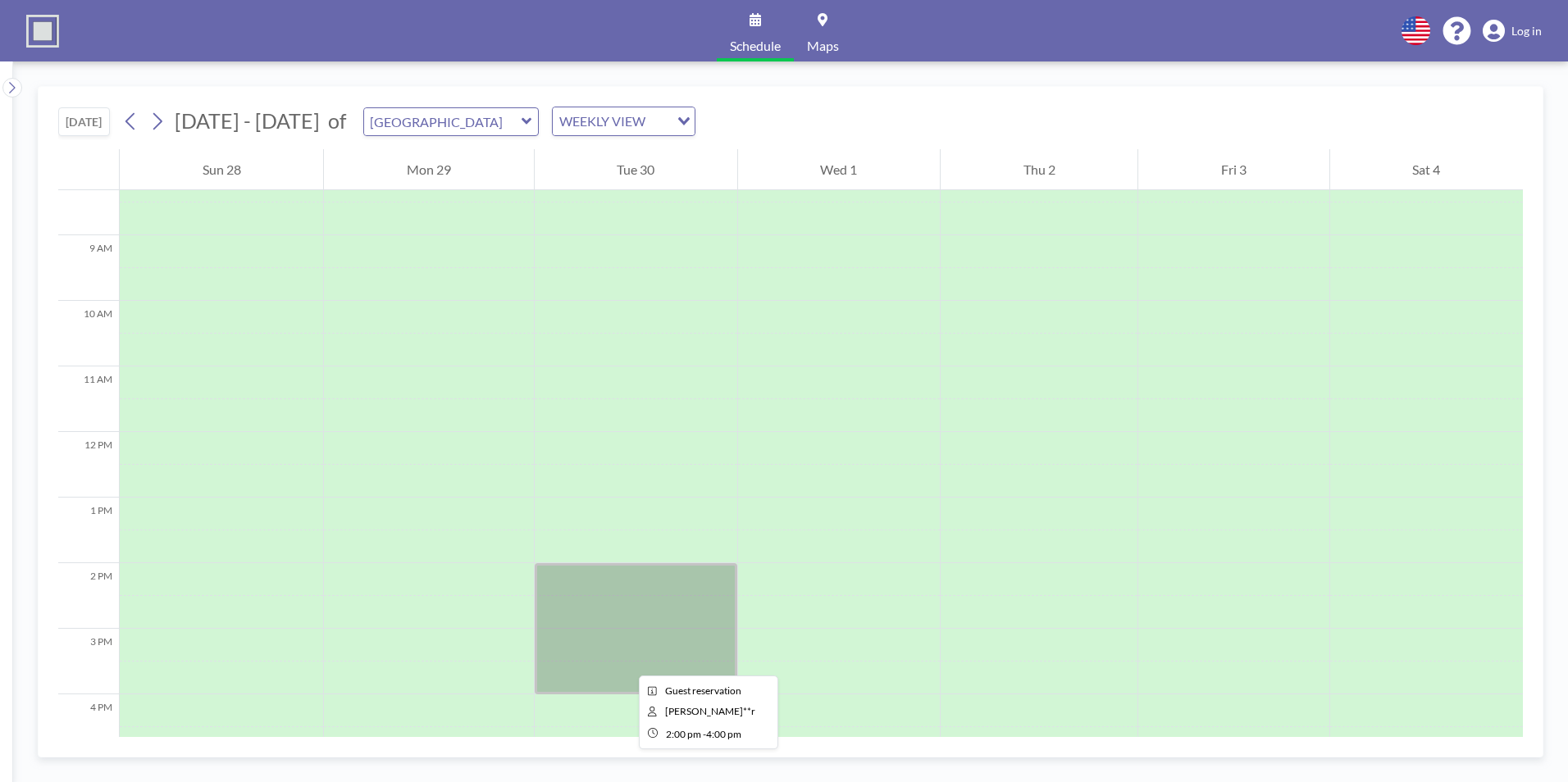
scroll to position [574, 0]
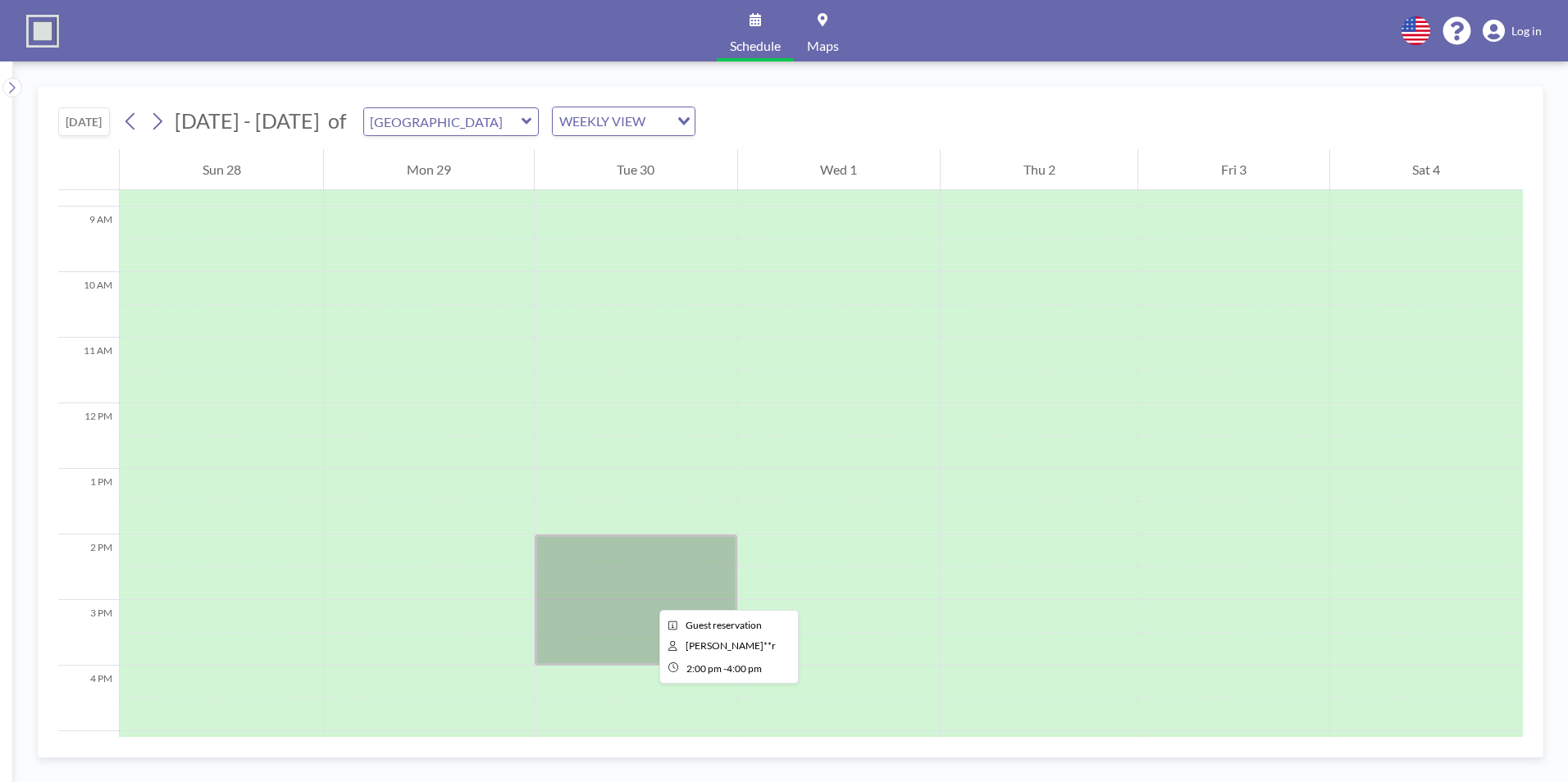
drag, startPoint x: 646, startPoint y: 595, endPoint x: 623, endPoint y: 595, distance: 23.0
click at [623, 595] on div at bounding box center [636, 600] width 203 height 131
click at [663, 168] on div "Tue 30" at bounding box center [636, 169] width 203 height 41
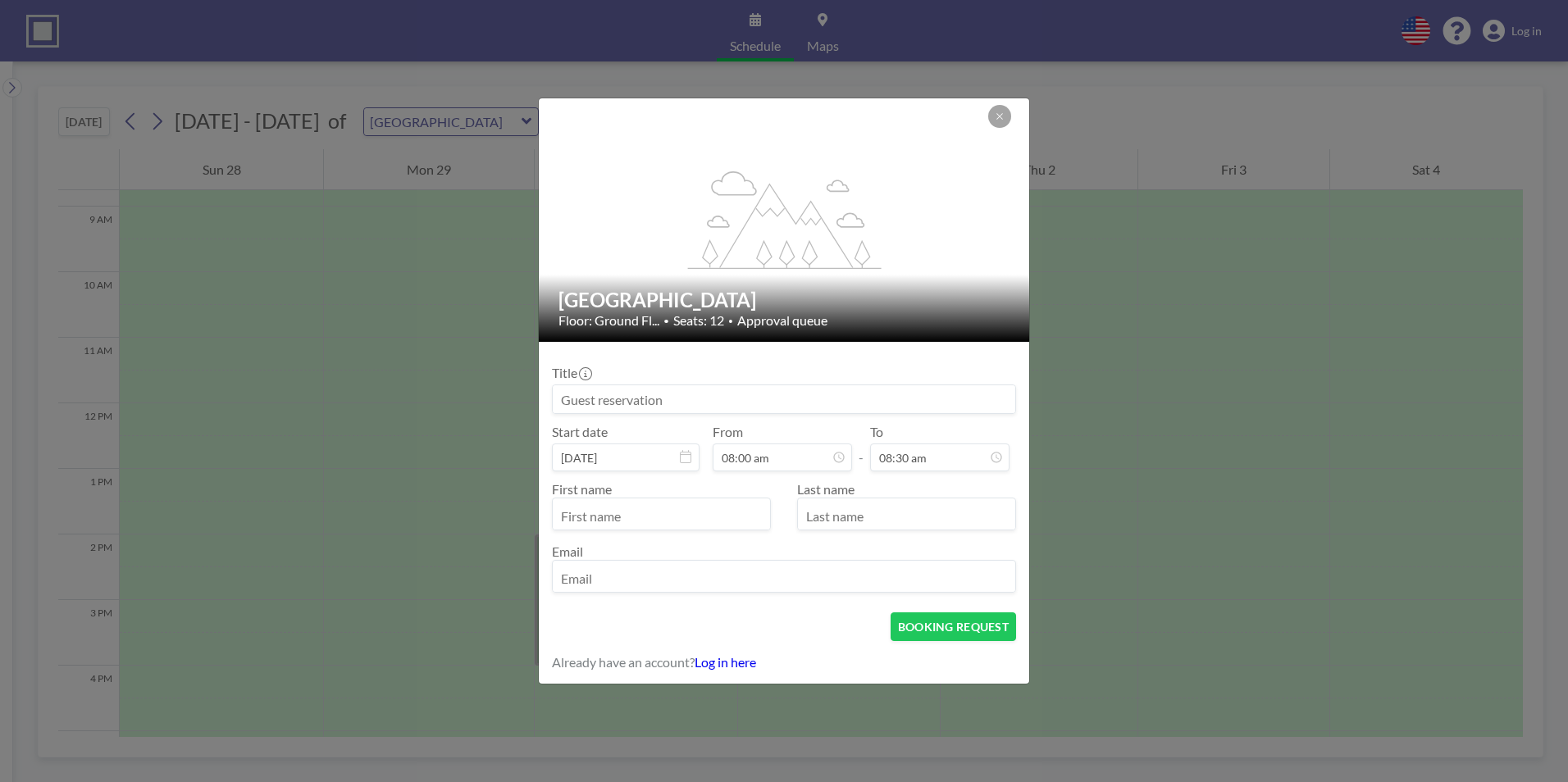
scroll to position [496, 0]
click at [999, 118] on icon at bounding box center [999, 116] width 10 height 10
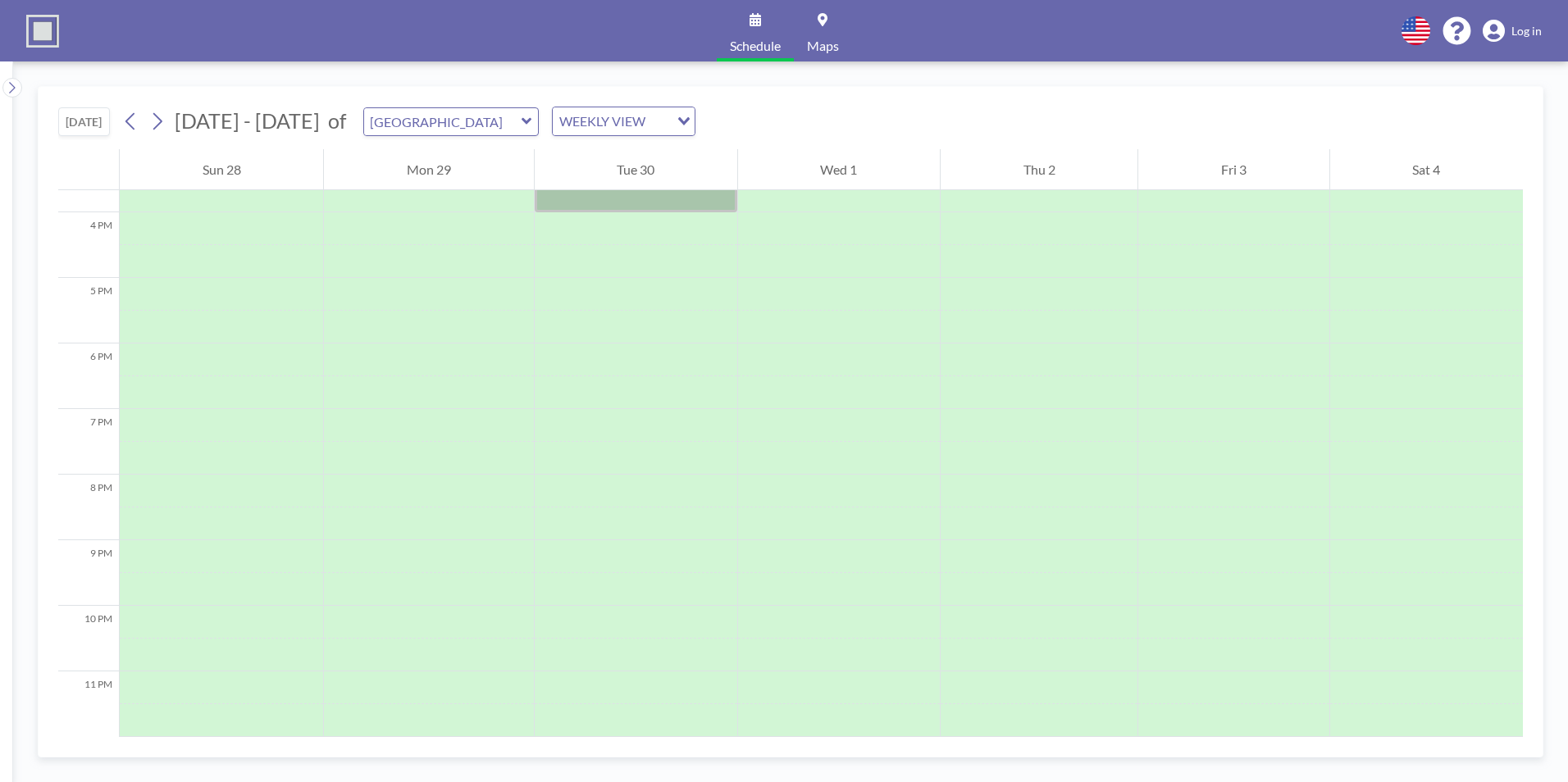
scroll to position [343, 0]
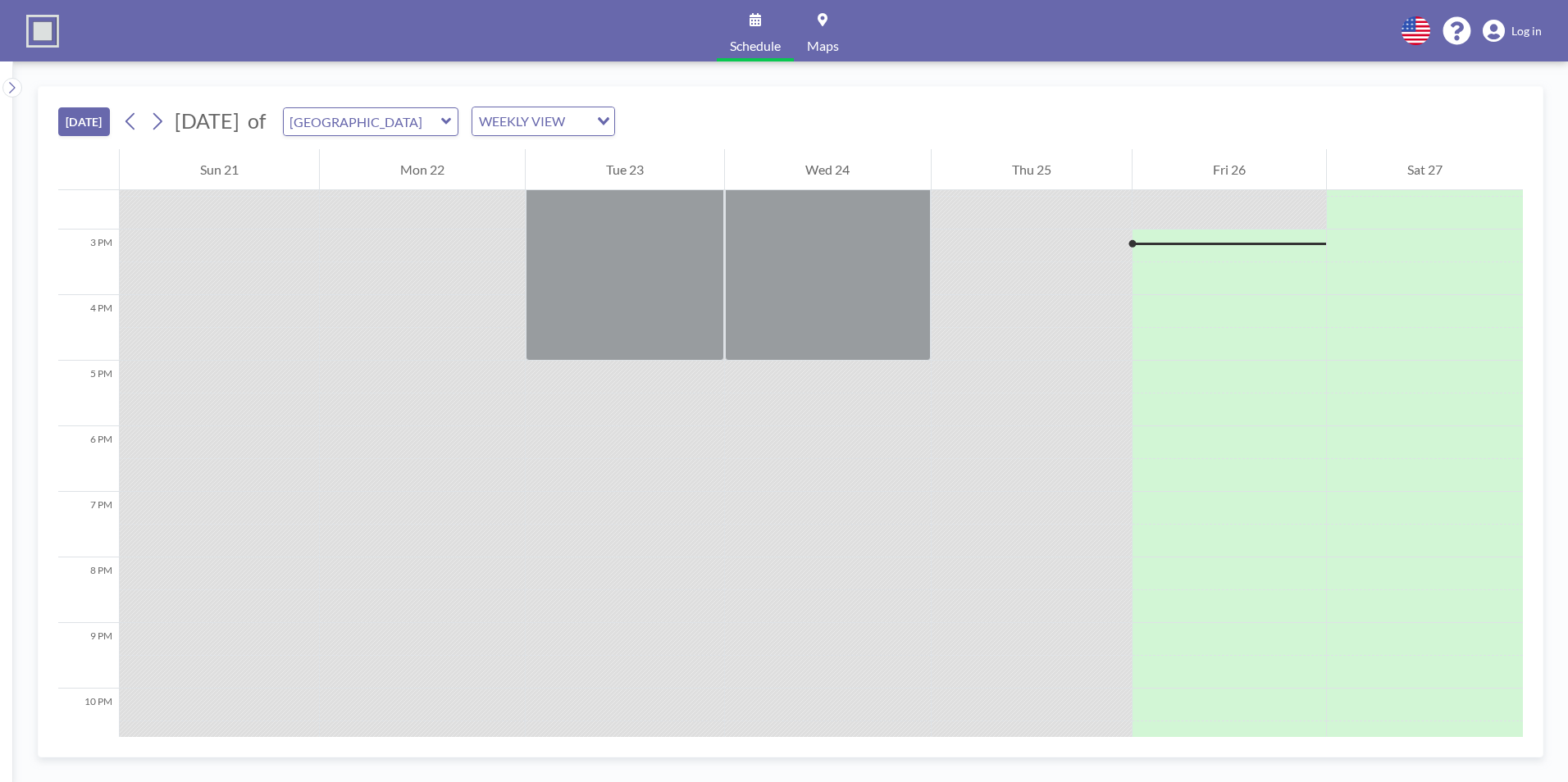
scroll to position [951, 0]
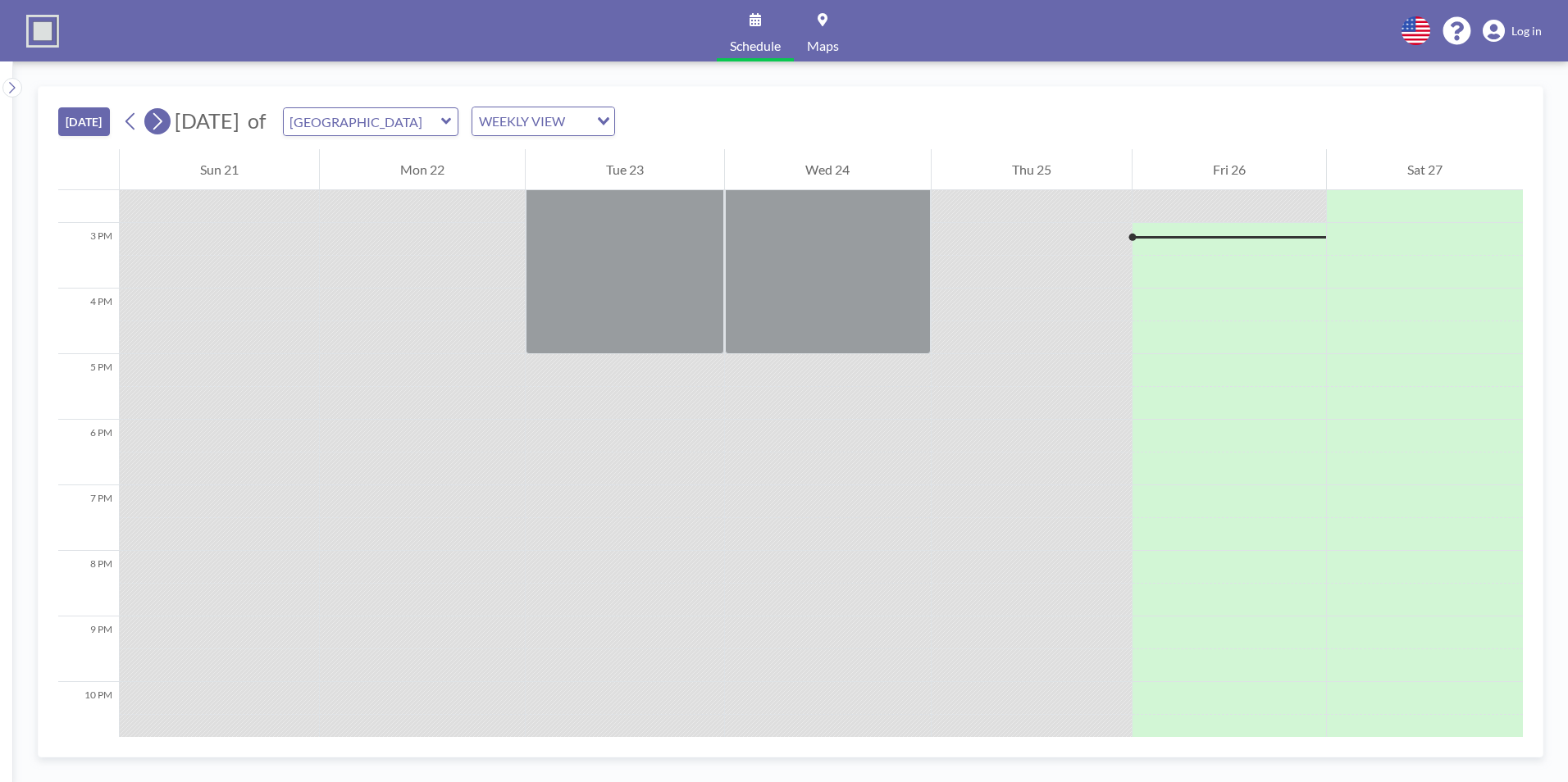
click at [163, 118] on icon at bounding box center [156, 121] width 15 height 24
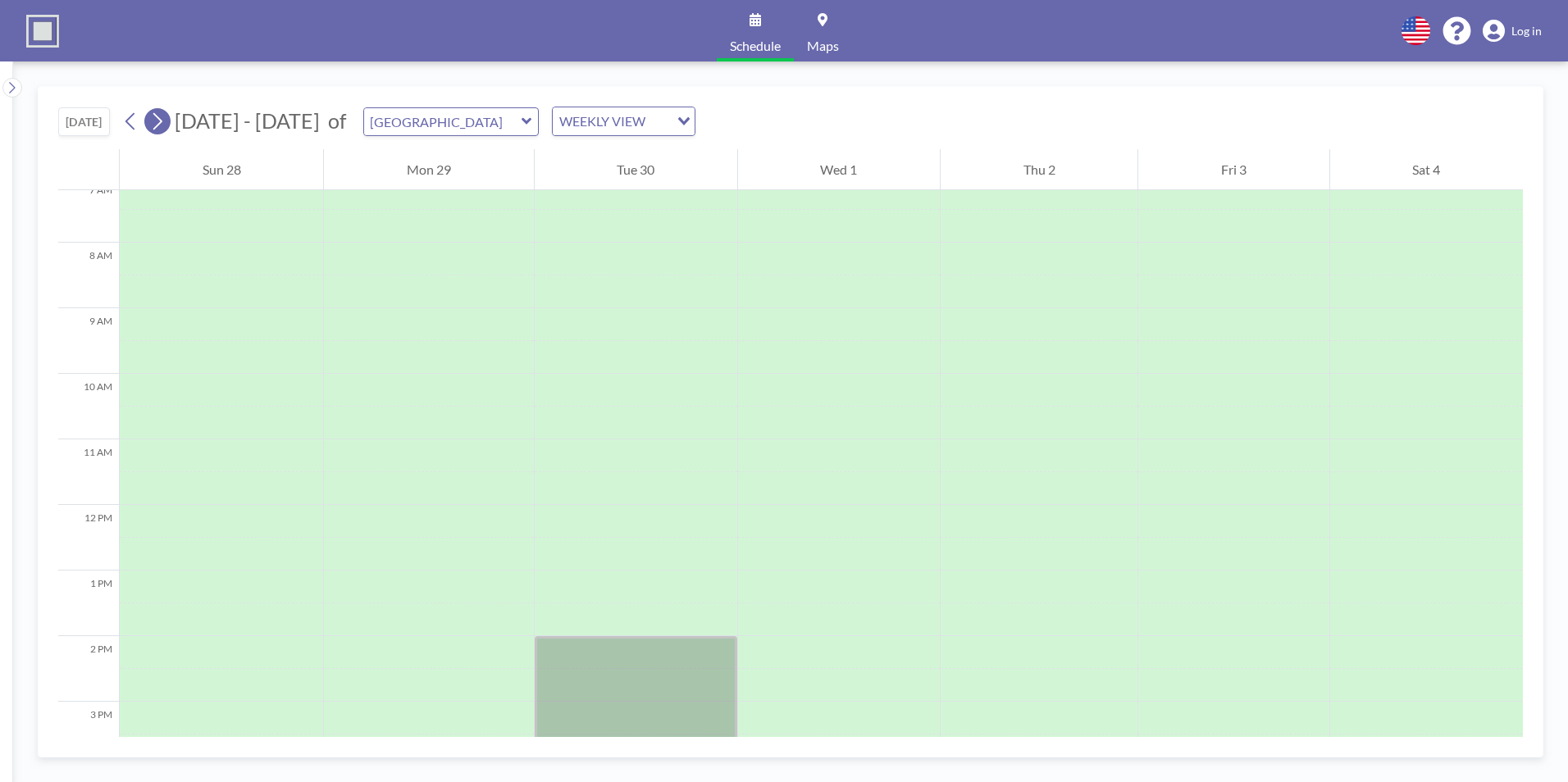
scroll to position [492, 0]
click at [163, 118] on icon at bounding box center [156, 121] width 15 height 24
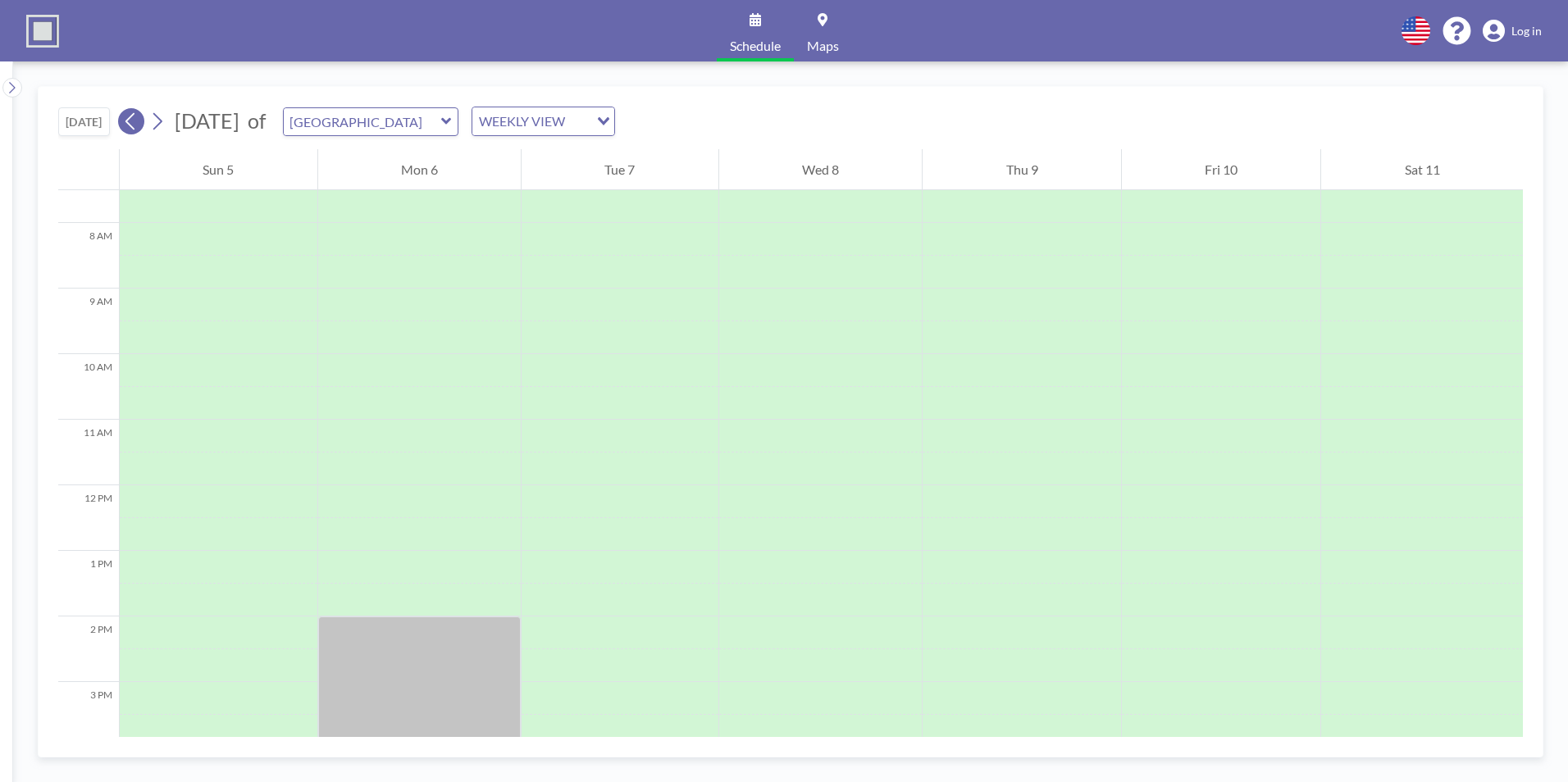
click at [128, 120] on icon at bounding box center [130, 121] width 15 height 24
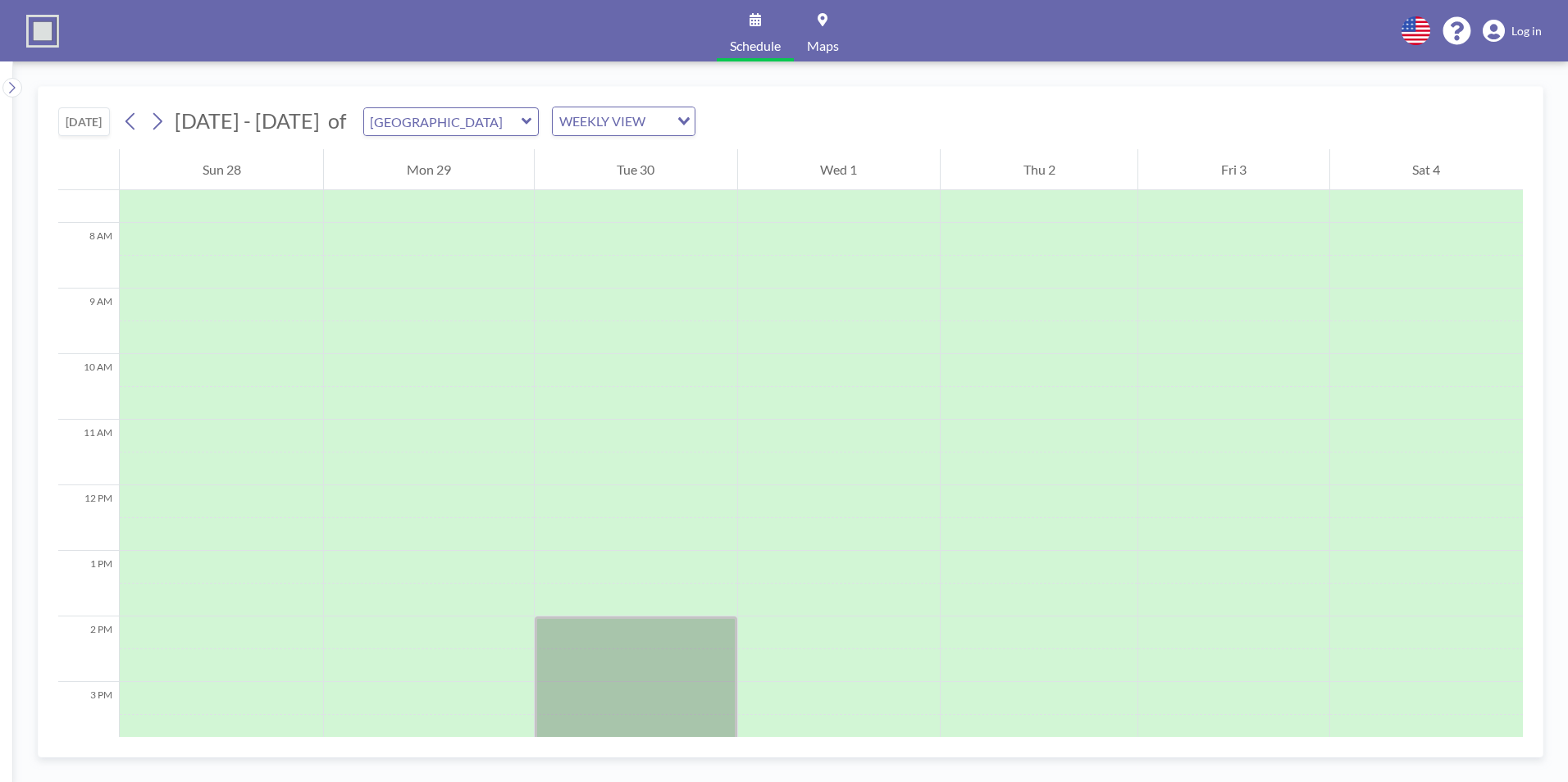
scroll to position [656, 0]
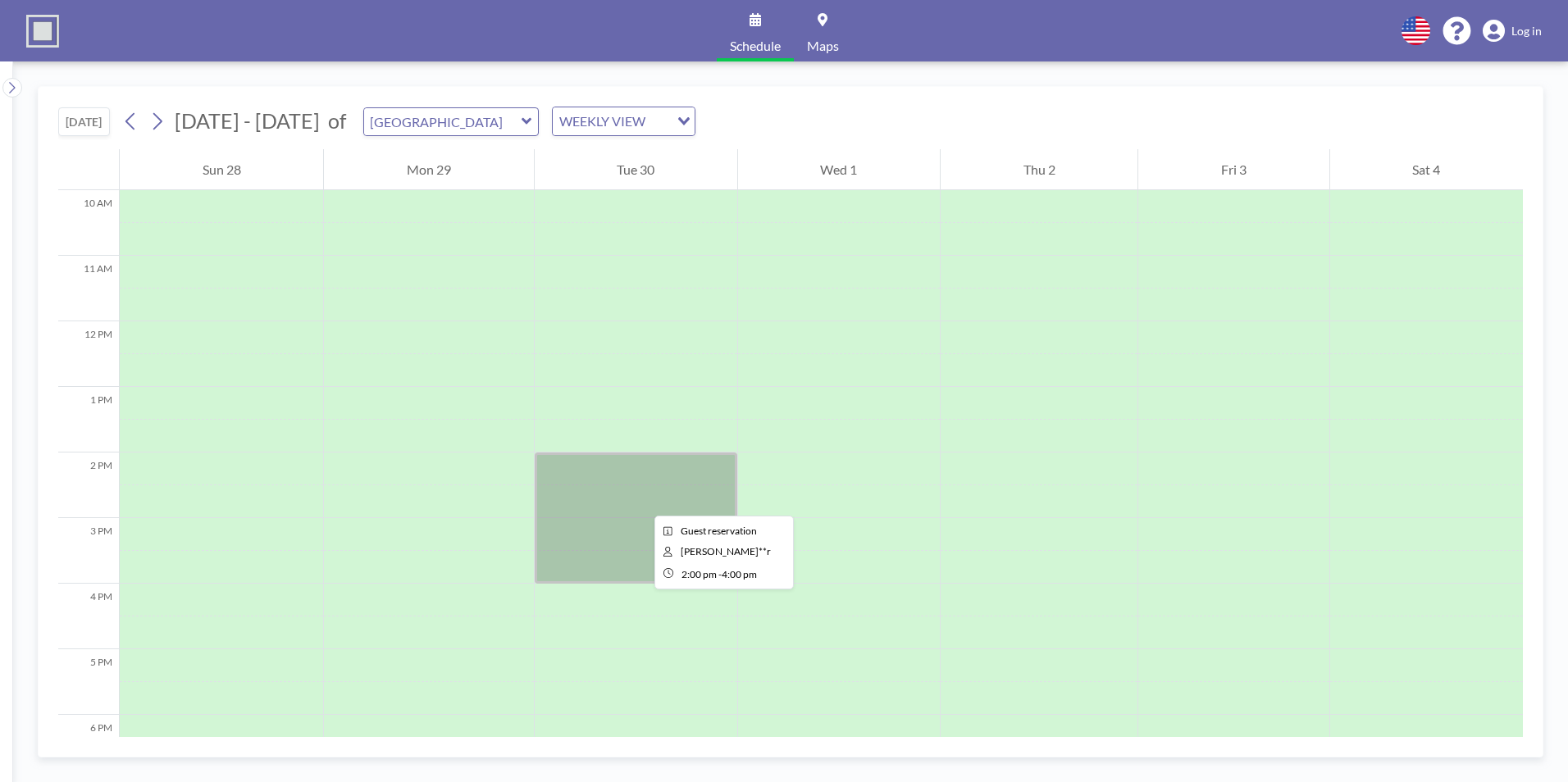
click at [641, 501] on div at bounding box center [636, 518] width 203 height 131
click at [96, 464] on div "2 PM" at bounding box center [89, 485] width 61 height 65
click at [104, 465] on div "2 PM" at bounding box center [89, 485] width 61 height 65
click at [827, 53] on span "Maps" at bounding box center [823, 46] width 32 height 13
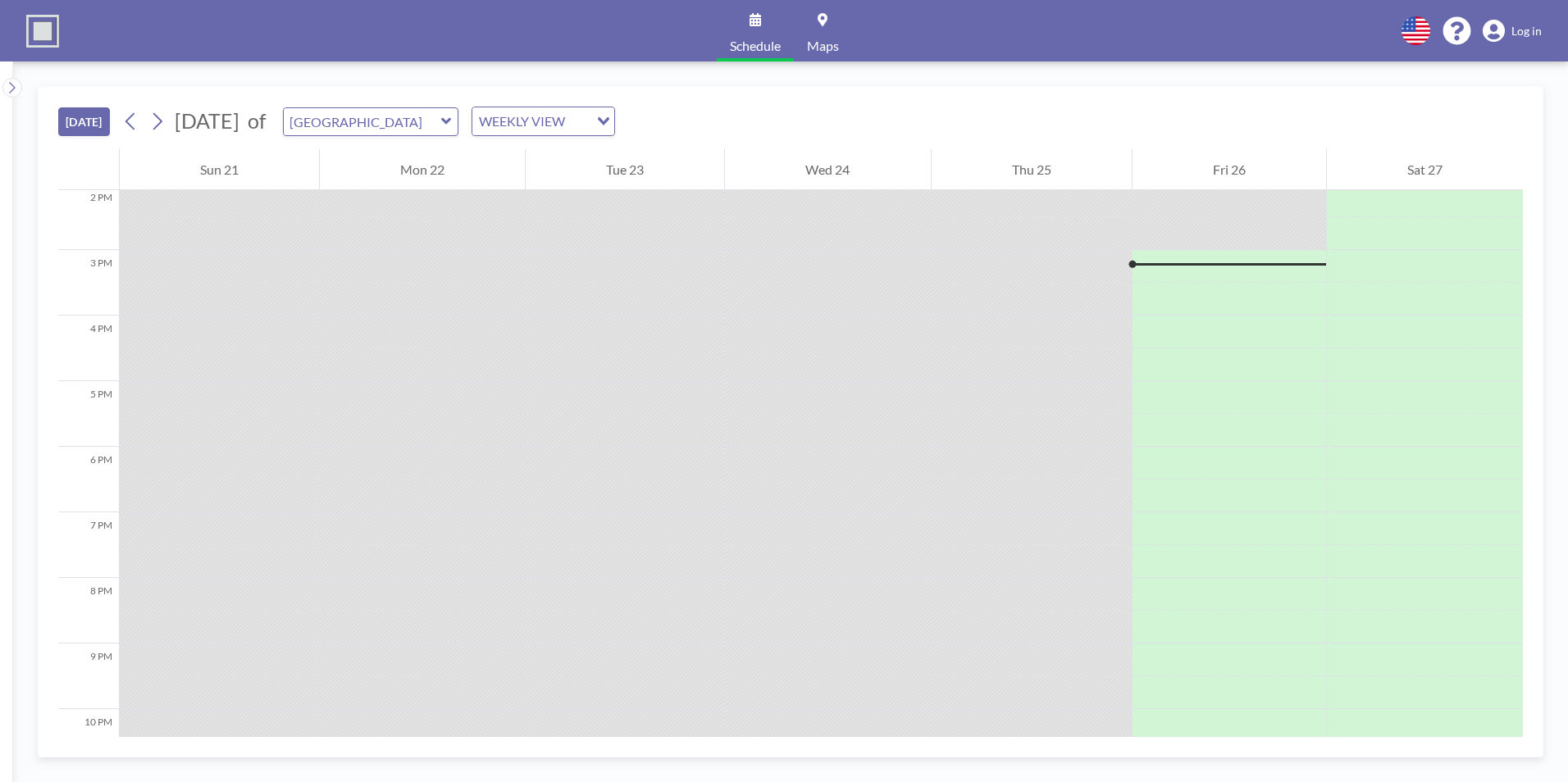
scroll to position [951, 0]
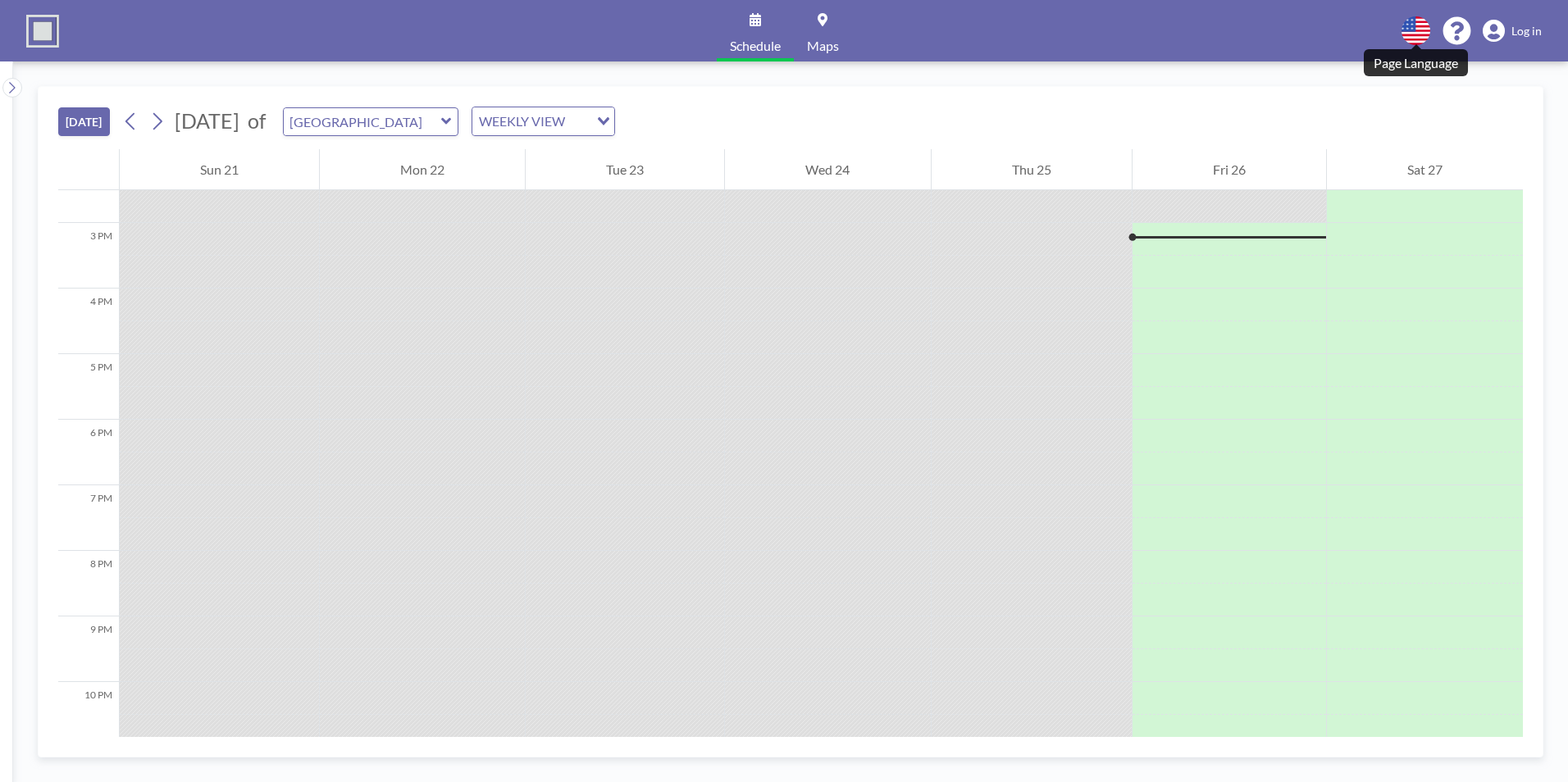
click at [1422, 35] on icon at bounding box center [1416, 30] width 29 height 29
click at [1418, 65] on li "English" at bounding box center [1425, 68] width 84 height 22
click at [1498, 35] on icon at bounding box center [1493, 31] width 22 height 23
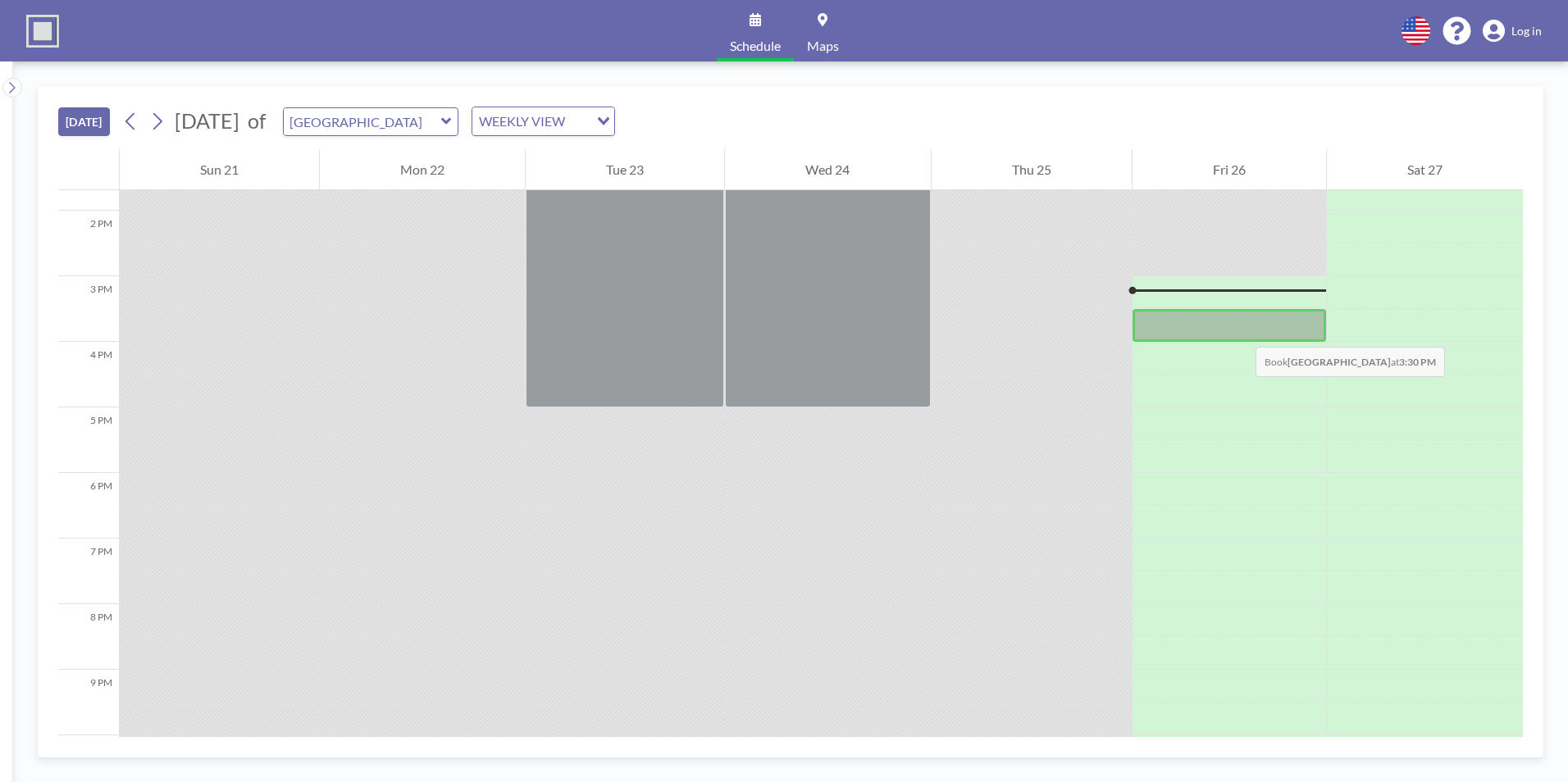
scroll to position [869, 0]
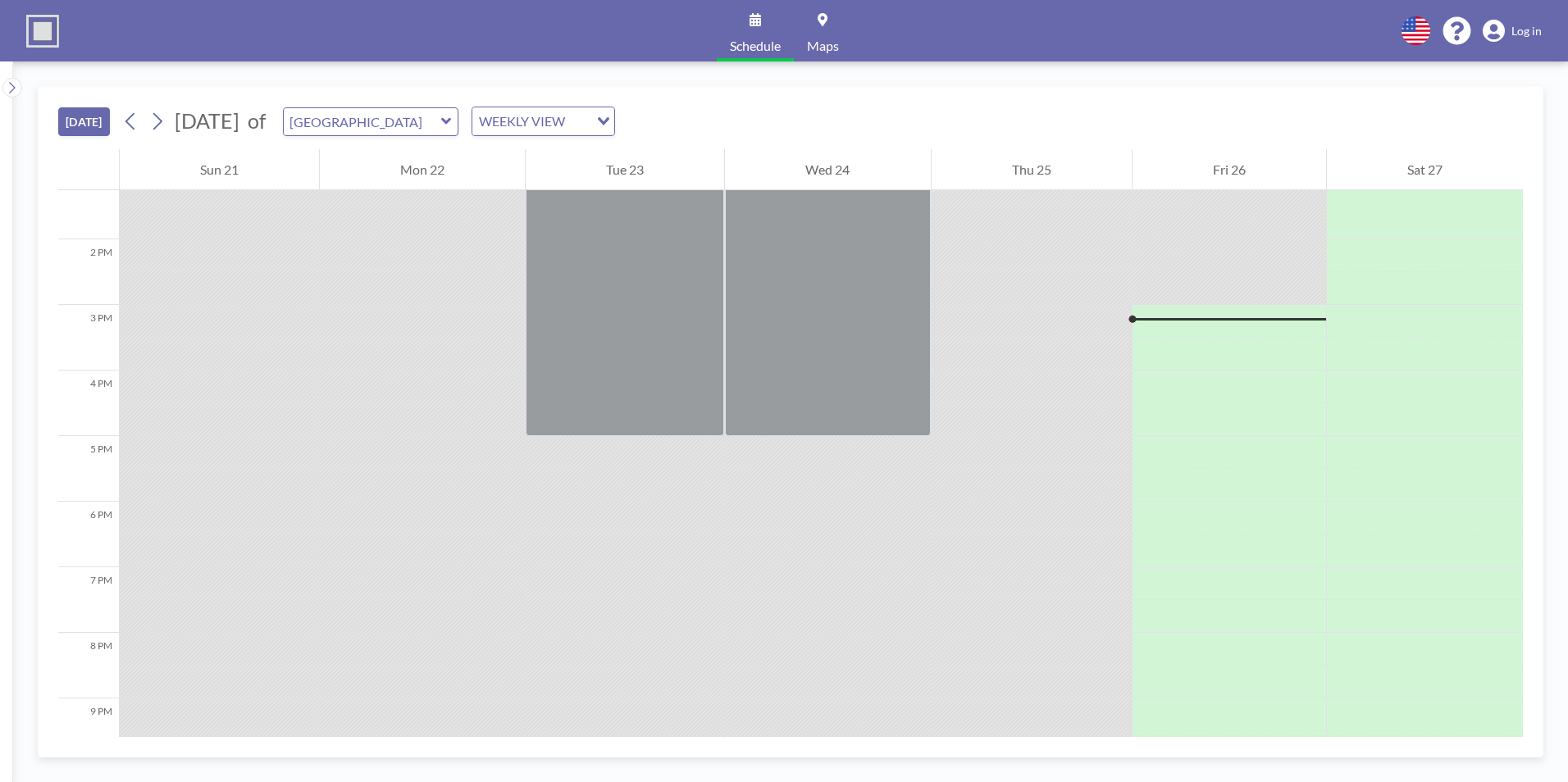
click at [101, 122] on button "[DATE]" at bounding box center [84, 122] width 52 height 29
click at [5, 91] on button at bounding box center [13, 88] width 20 height 20
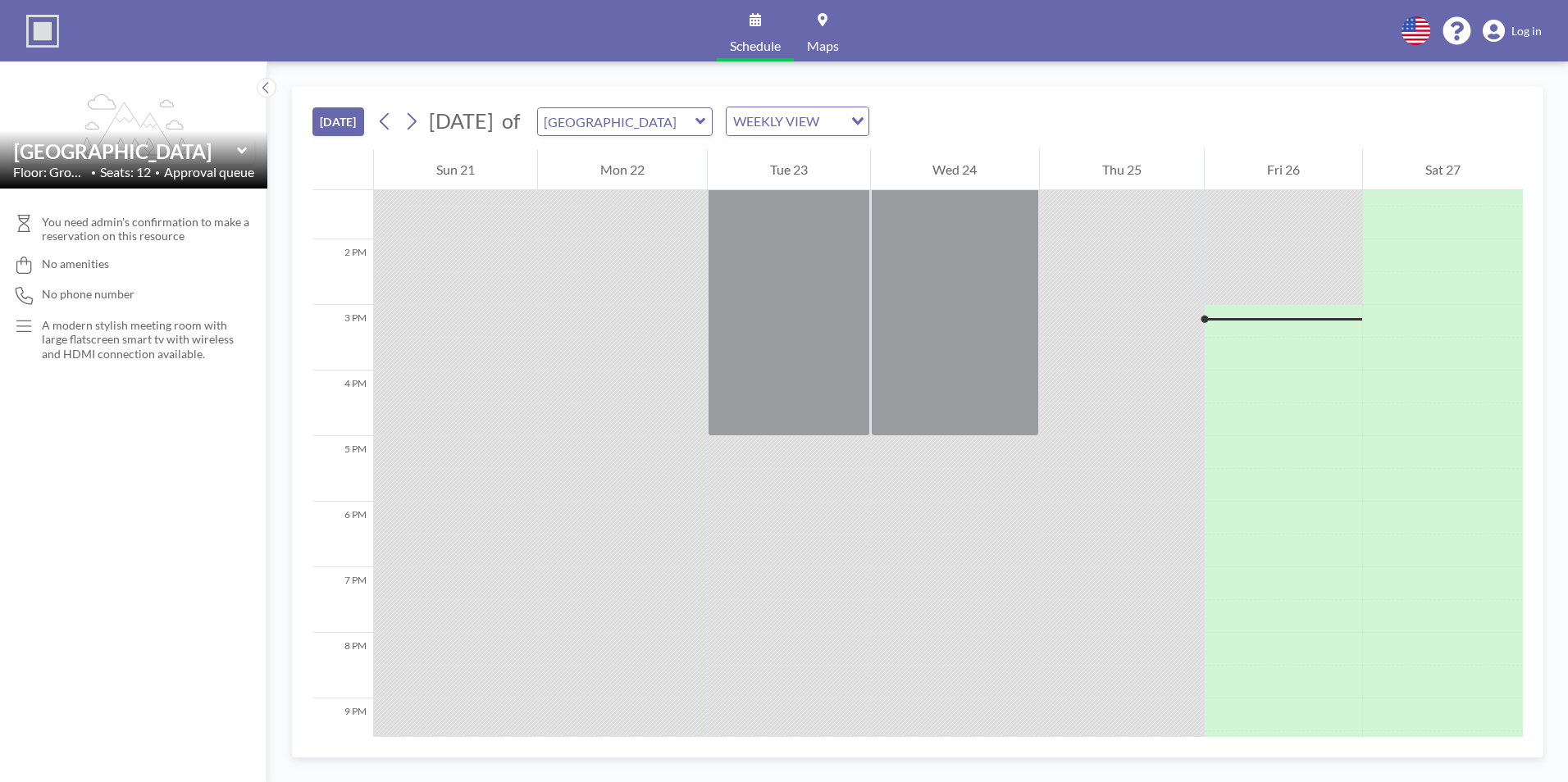
click at [228, 171] on span "Approval queue" at bounding box center [209, 172] width 91 height 16
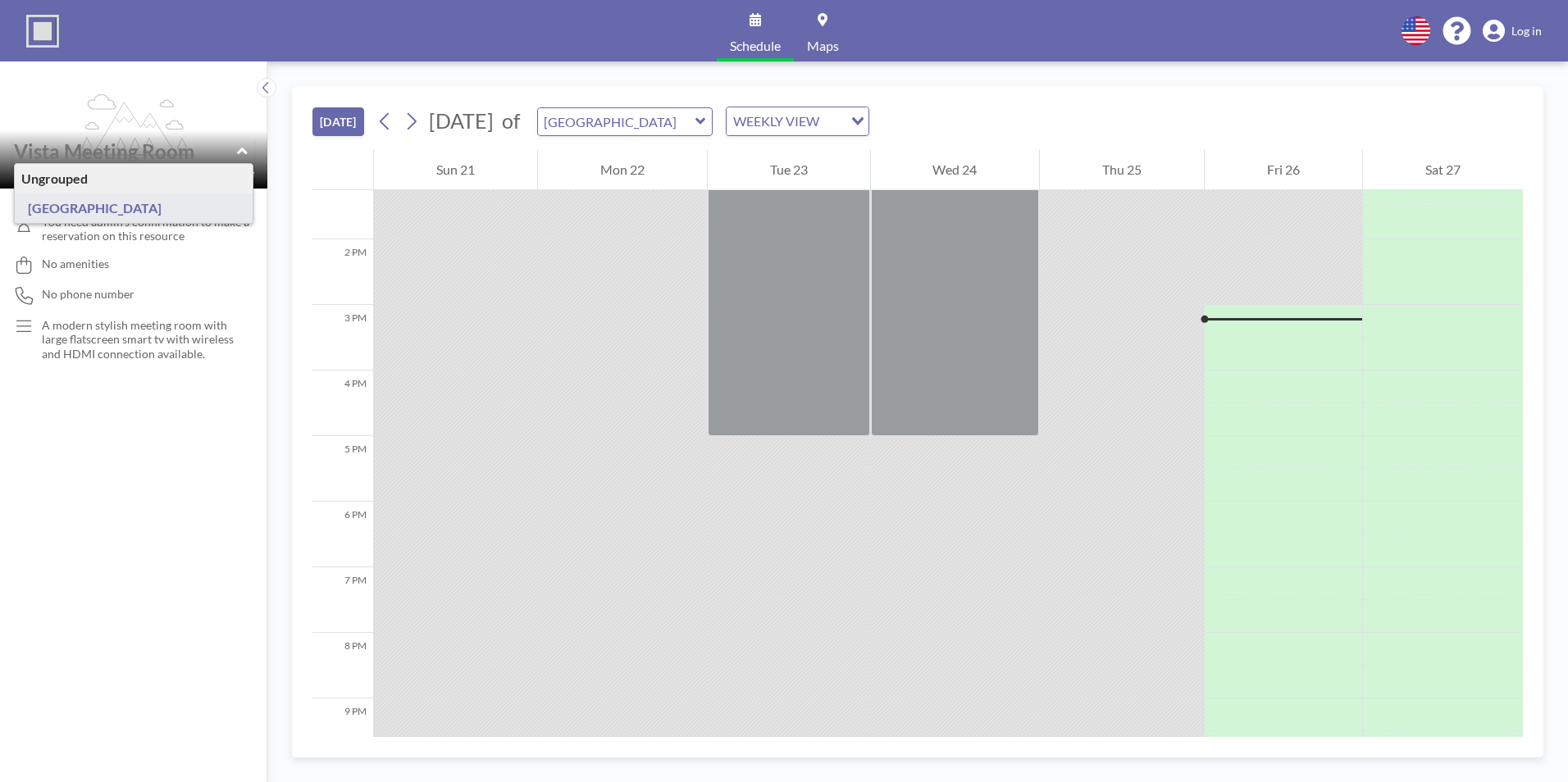
click at [96, 148] on input "text" at bounding box center [126, 151] width 223 height 24
type input "[GEOGRAPHIC_DATA]"
click at [106, 150] on input "text" at bounding box center [126, 151] width 223 height 24
type input "[GEOGRAPHIC_DATA]"
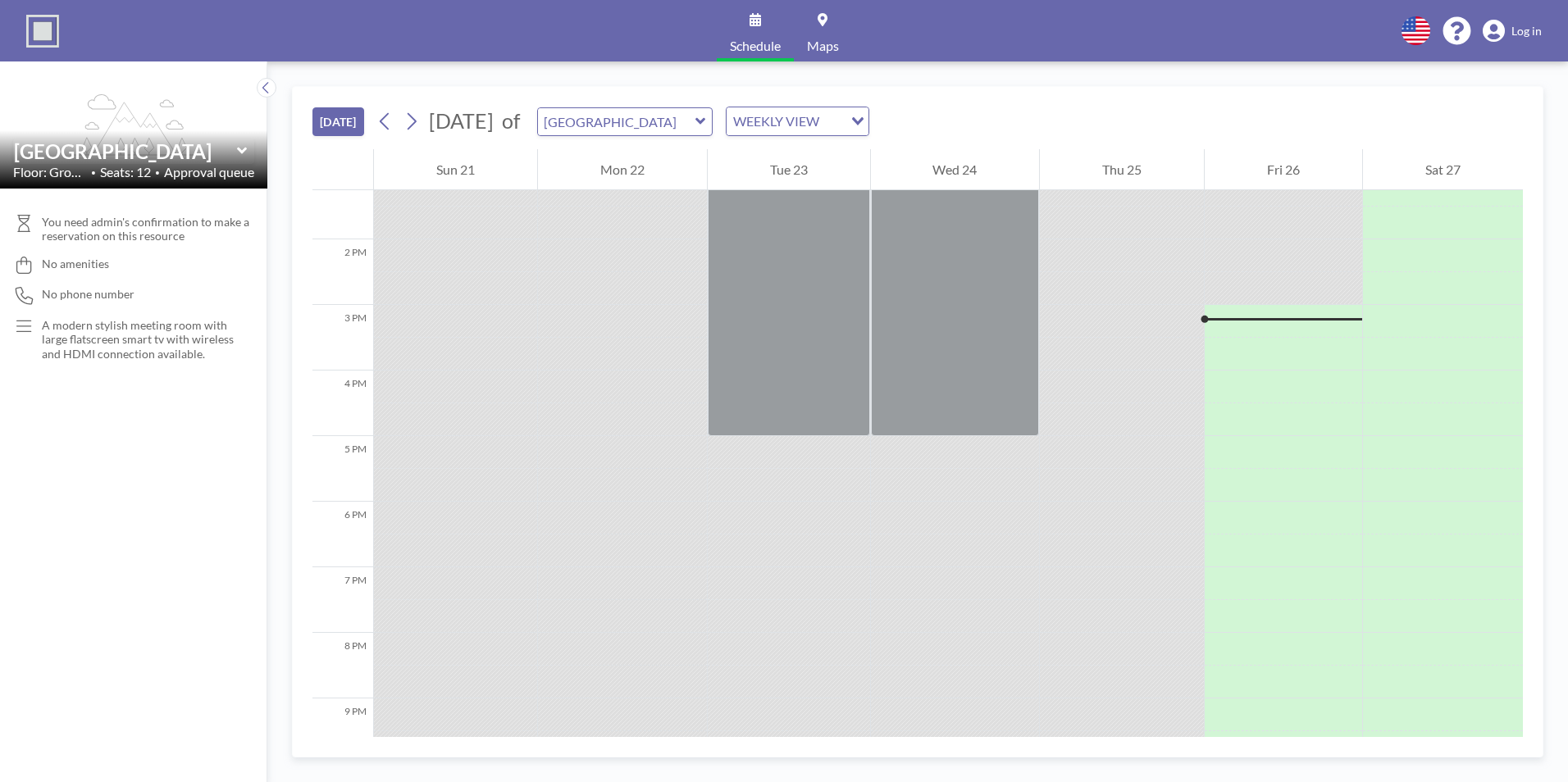
click at [242, 149] on icon at bounding box center [242, 151] width 11 height 16
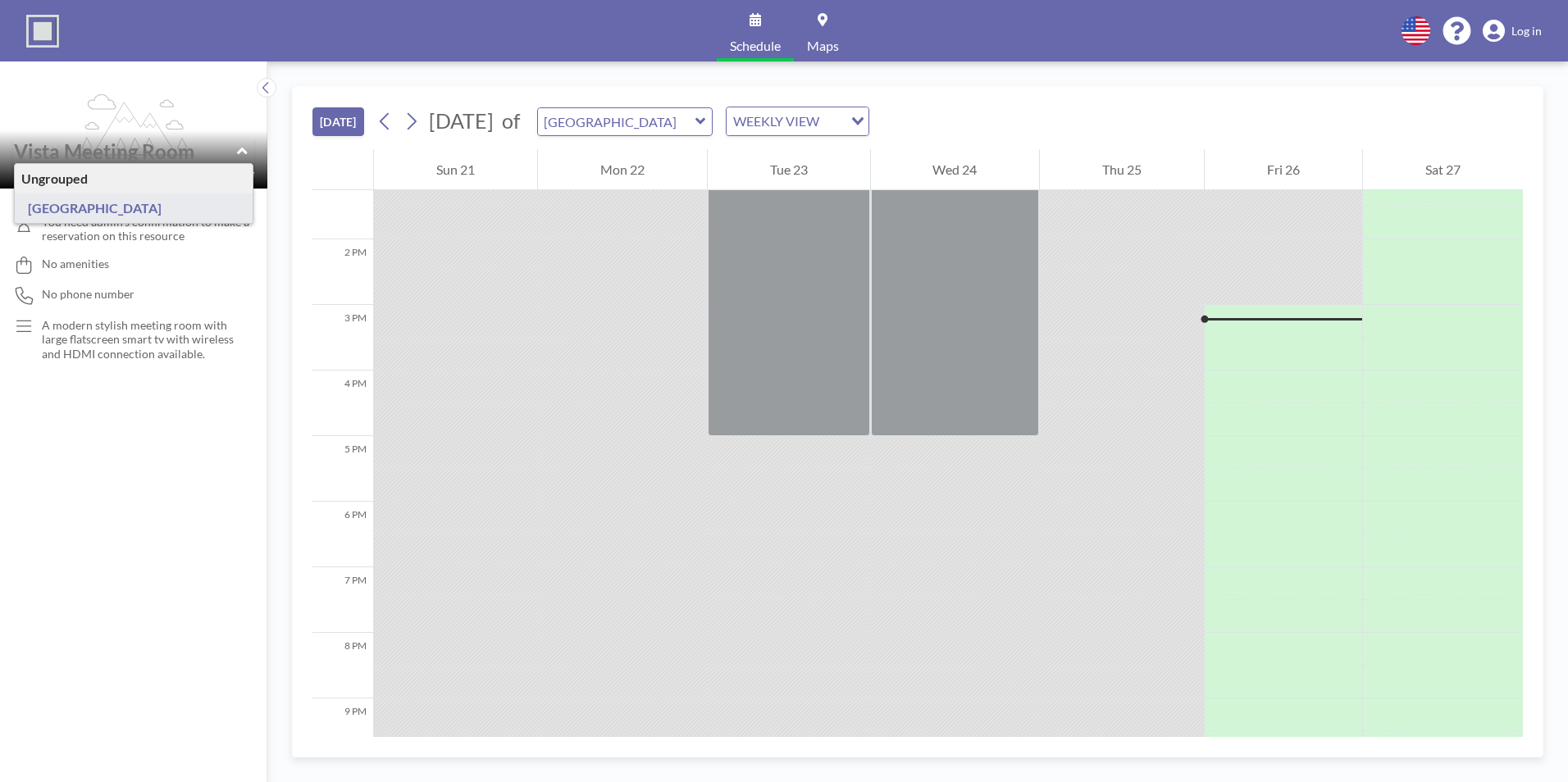
click at [91, 178] on div "Ungrouped" at bounding box center [133, 178] width 238 height 30
click at [64, 179] on div "Ungrouped" at bounding box center [133, 178] width 238 height 30
click at [160, 294] on div "No phone number" at bounding box center [134, 295] width 241 height 17
click at [47, 20] on img at bounding box center [42, 30] width 33 height 33
click at [412, 85] on div "TODAY September 2025 of Vista Meeting Room WEEKLY VIEW Loading... 12 AM 1 AM 2 …" at bounding box center [917, 422] width 1300 height 721
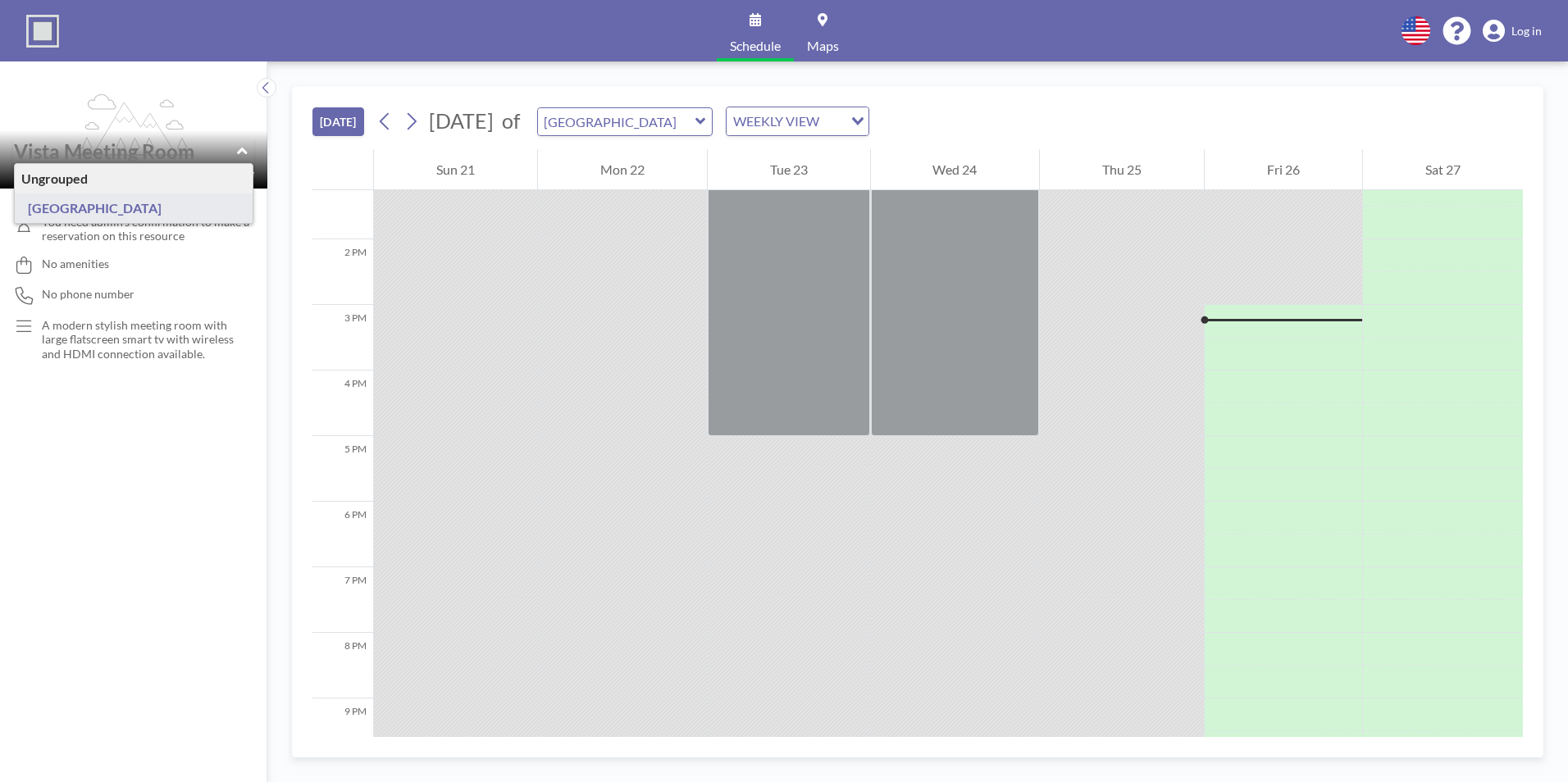
type input "[GEOGRAPHIC_DATA]"
